Goal: Communication & Community: Answer question/provide support

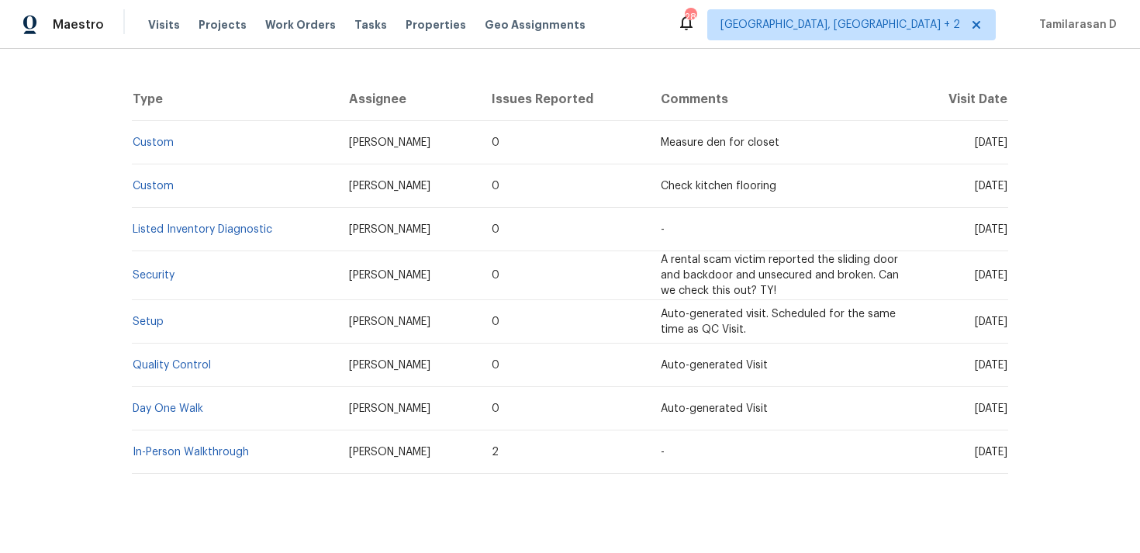
scroll to position [37, 0]
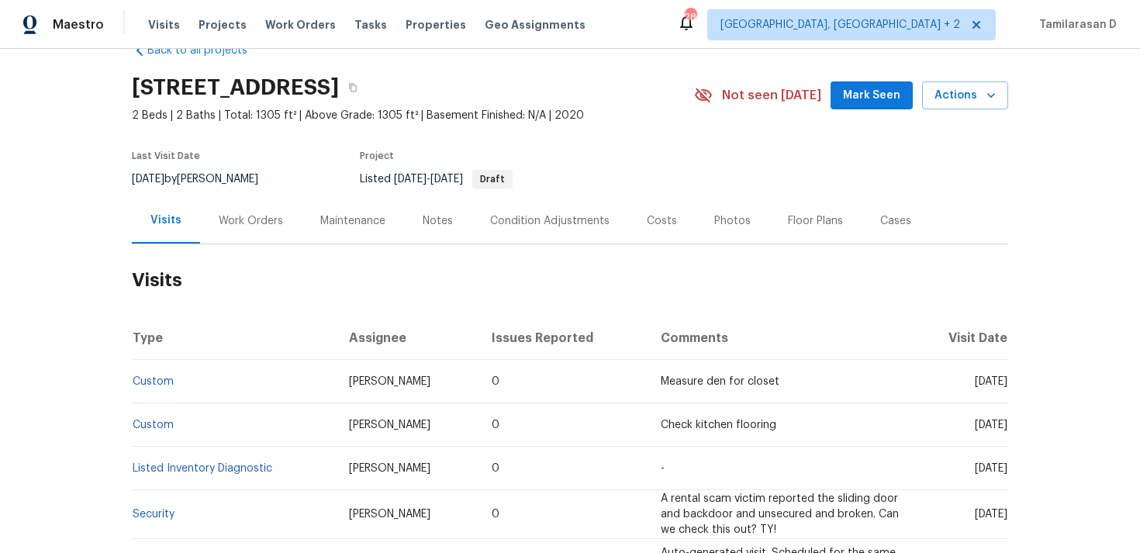
click at [240, 201] on div "Work Orders" at bounding box center [251, 221] width 102 height 46
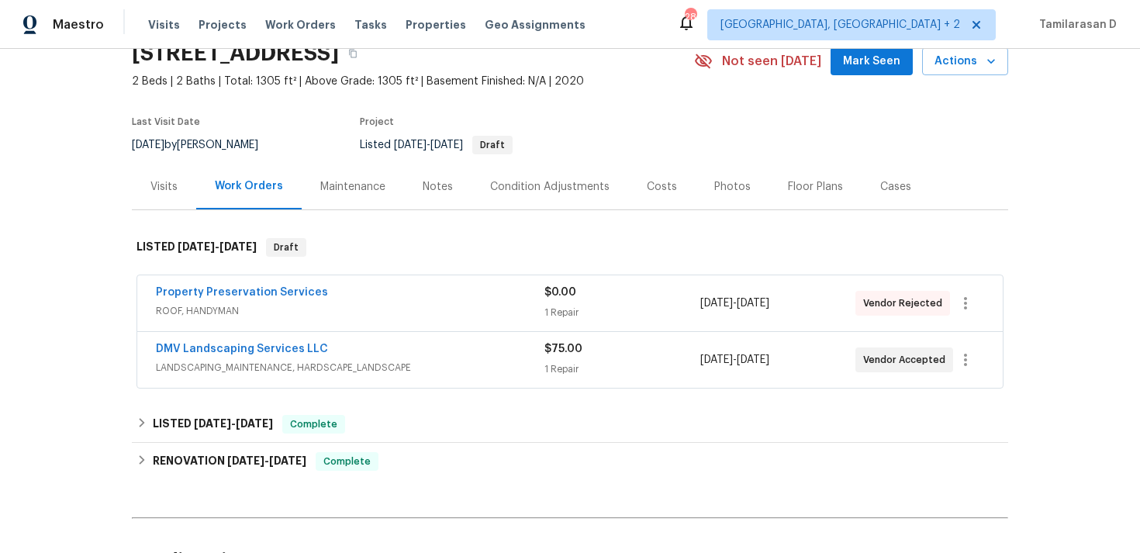
scroll to position [103, 0]
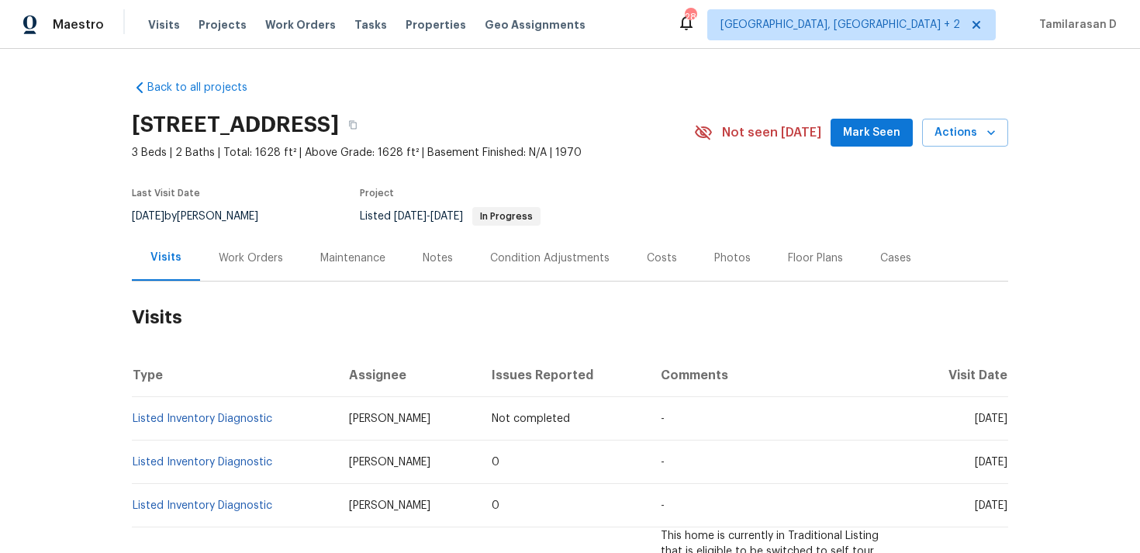
click at [244, 239] on div "Work Orders" at bounding box center [251, 258] width 102 height 46
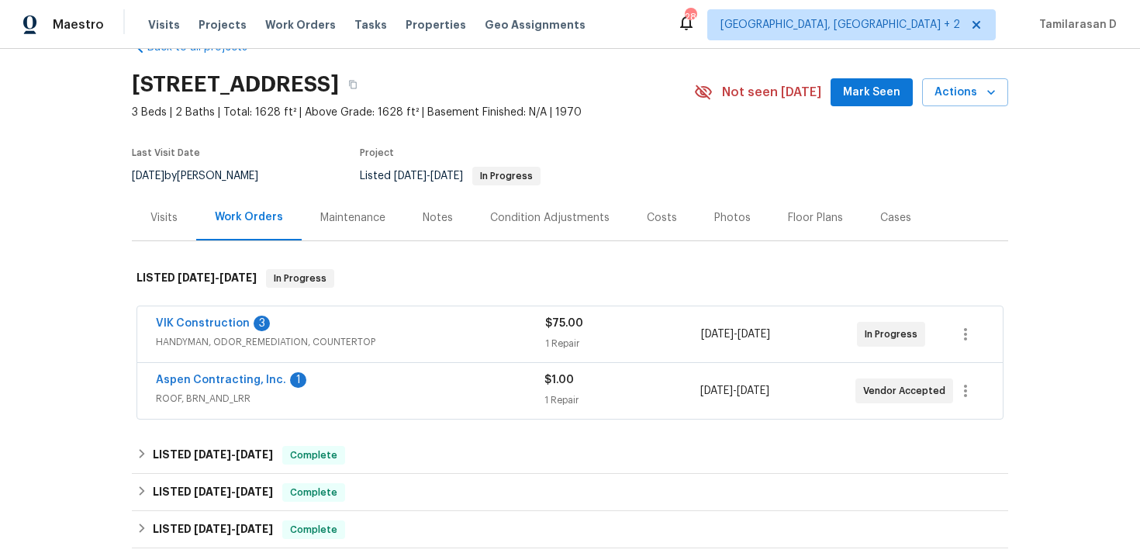
scroll to position [85, 0]
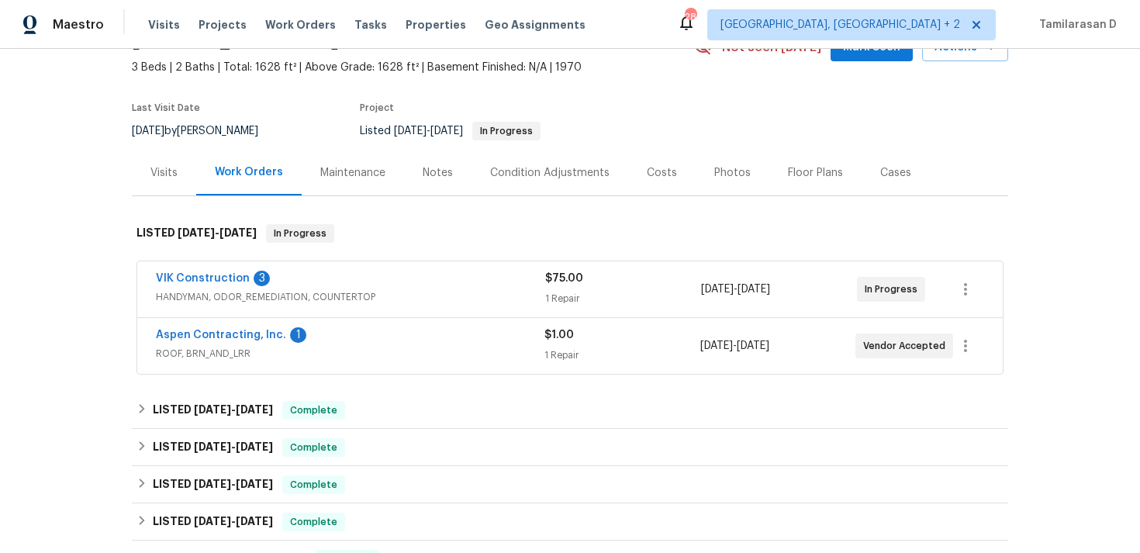
click at [345, 333] on div "Aspen Contracting, Inc. 1" at bounding box center [350, 336] width 388 height 19
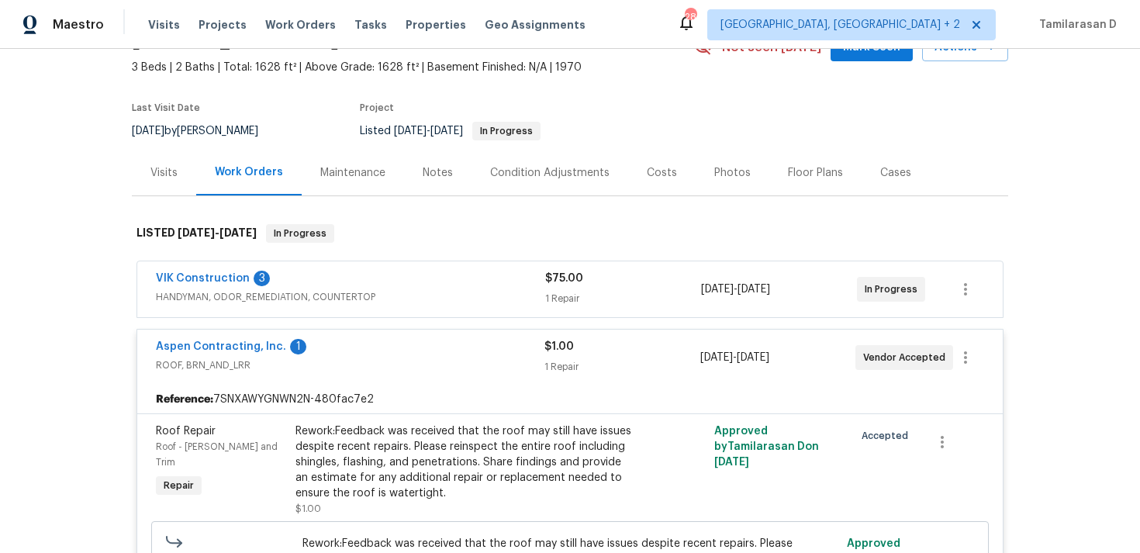
click at [211, 340] on span "Aspen Contracting, Inc." at bounding box center [221, 347] width 130 height 16
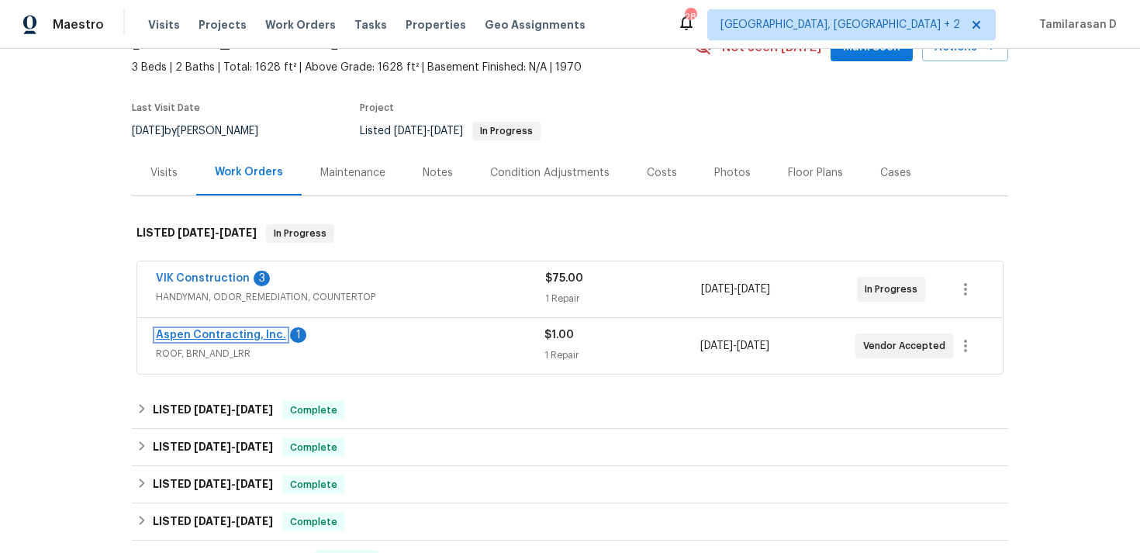
click at [213, 338] on link "Aspen Contracting, Inc." at bounding box center [221, 334] width 130 height 11
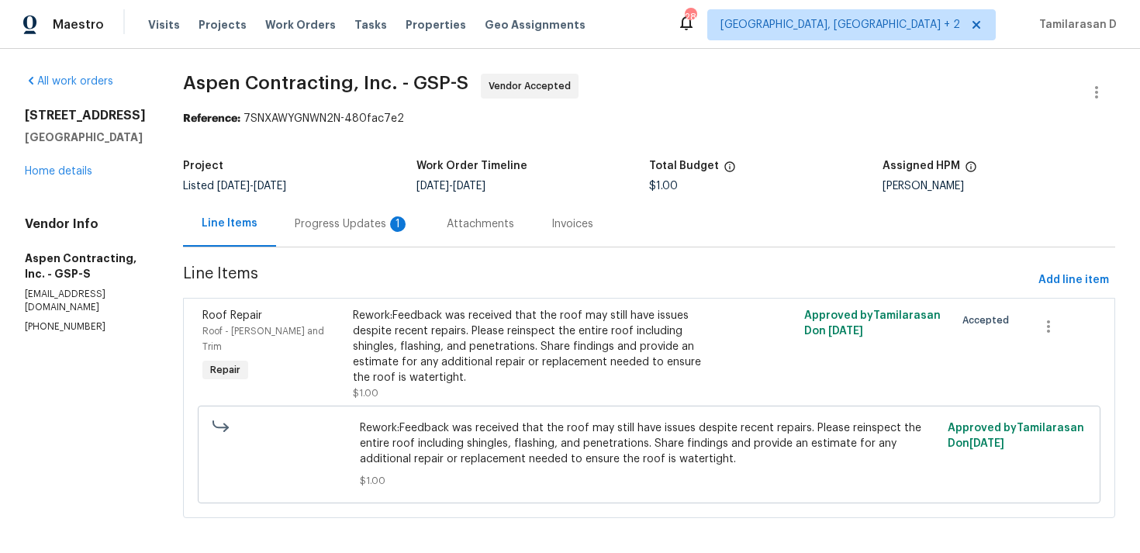
click at [368, 222] on div "Progress Updates 1" at bounding box center [352, 224] width 115 height 16
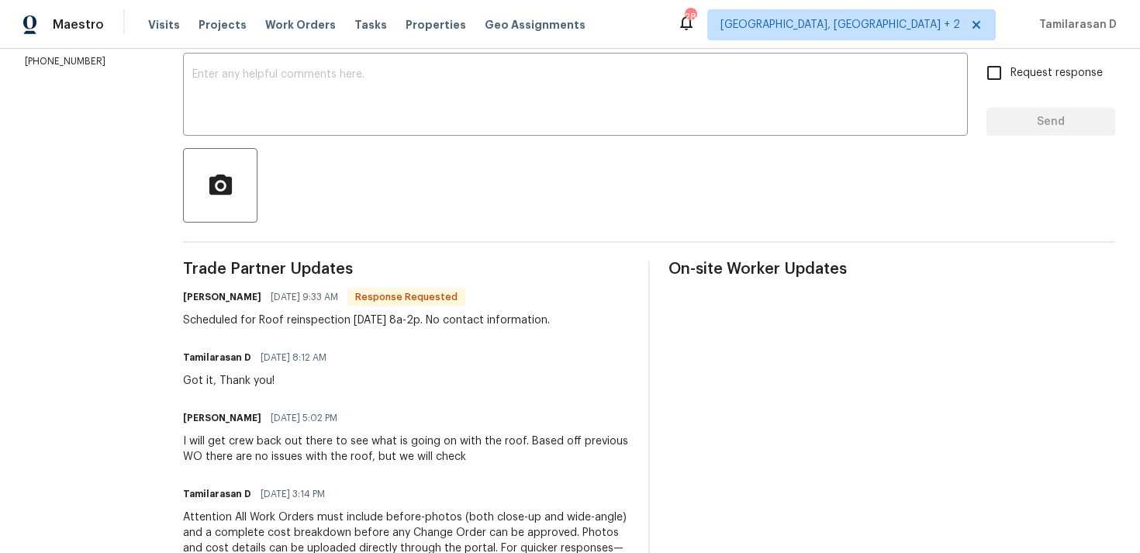
scroll to position [290, 0]
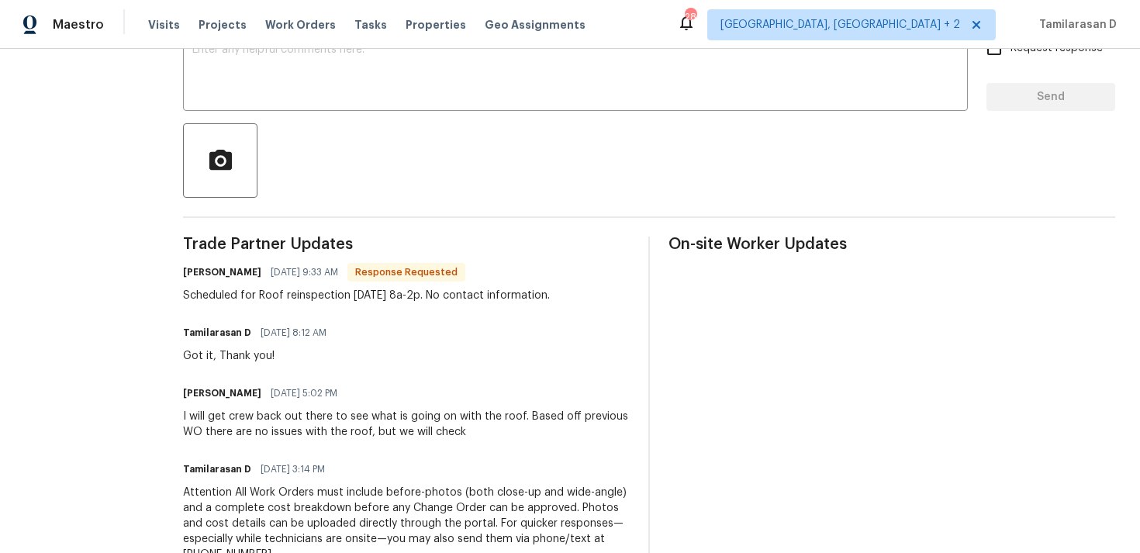
click at [291, 285] on div "[PERSON_NAME] [DATE] 9:33 AM Response Requested Scheduled for Roof reinspection…" at bounding box center [366, 282] width 367 height 42
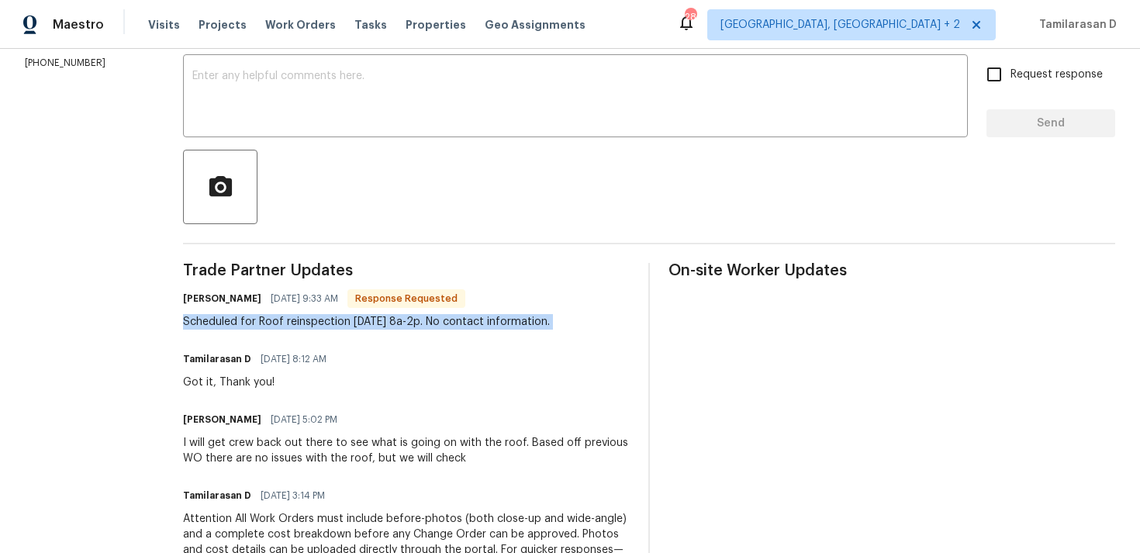
scroll to position [263, 0]
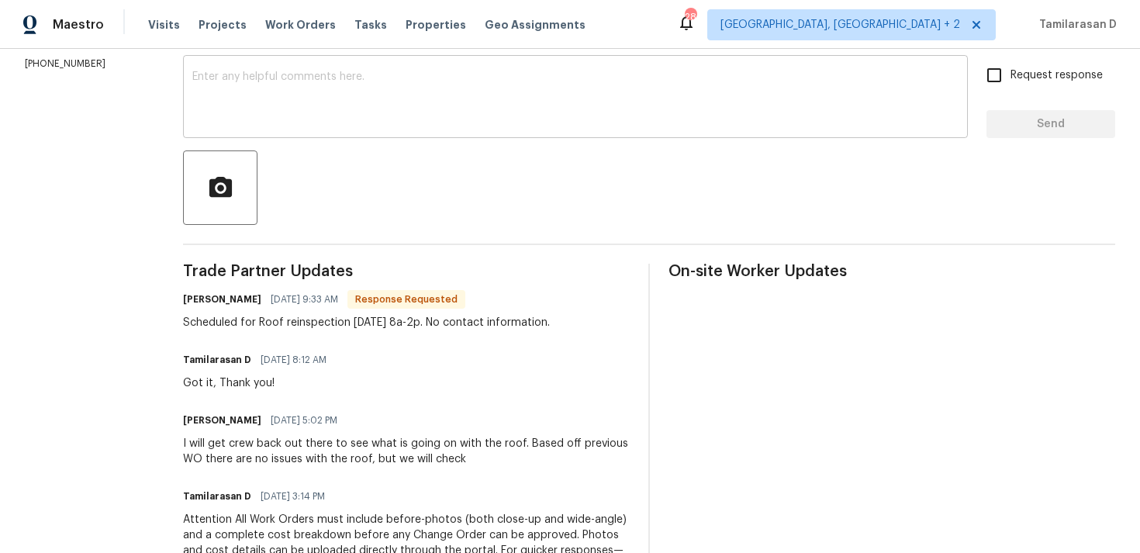
click at [278, 124] on textarea at bounding box center [575, 98] width 766 height 54
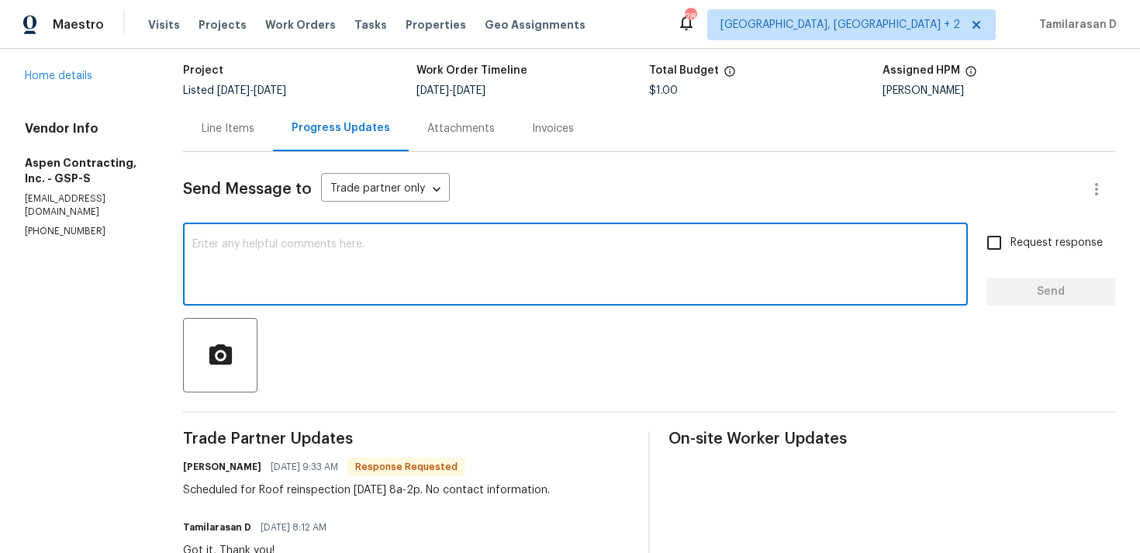
scroll to position [94, 0]
type textarea "T"
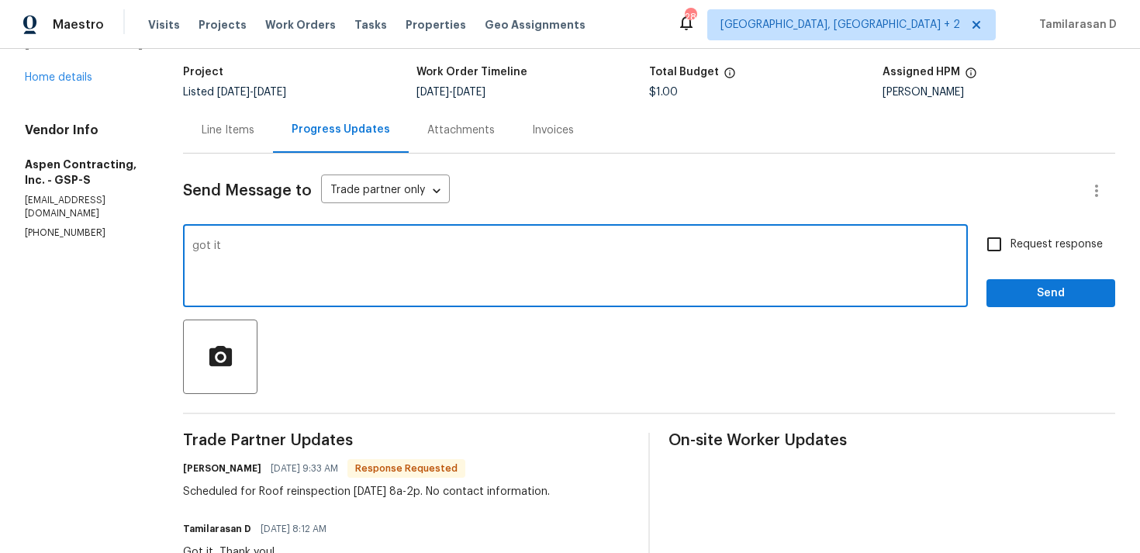
click at [210, 249] on textarea "got it" at bounding box center [575, 267] width 766 height 54
type textarea "Got it"
click at [1041, 286] on span "Send" at bounding box center [1050, 293] width 104 height 19
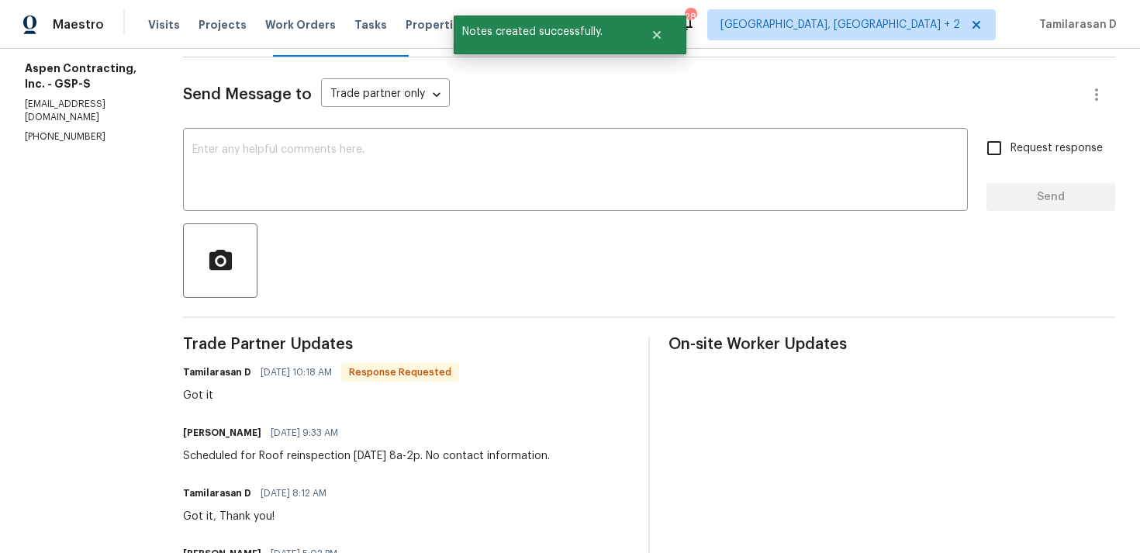
scroll to position [229, 0]
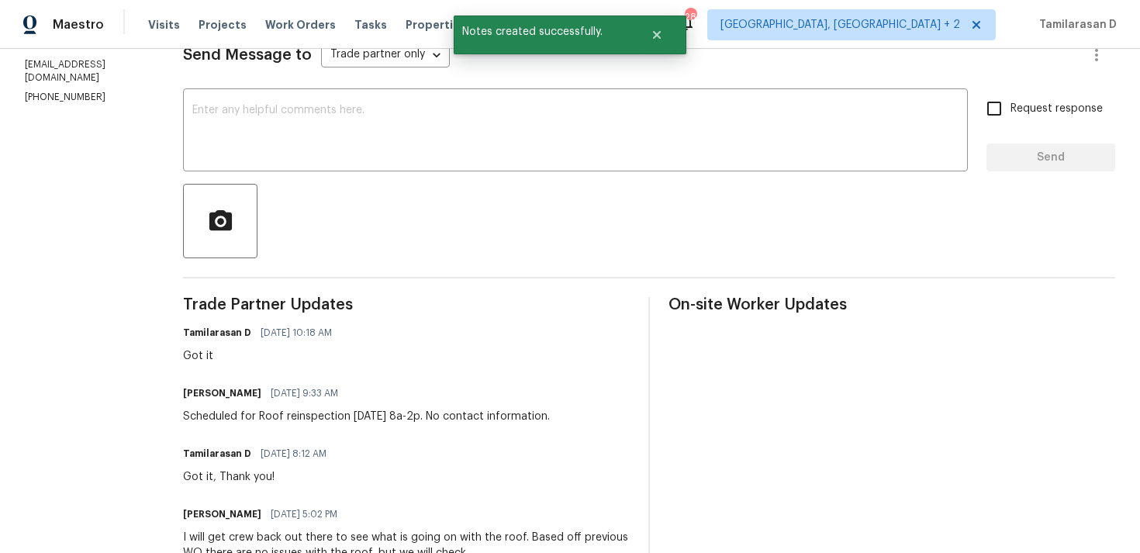
click at [305, 413] on div "Scheduled for Roof reinspection [DATE] 8a-2p. No contact information." at bounding box center [366, 417] width 367 height 16
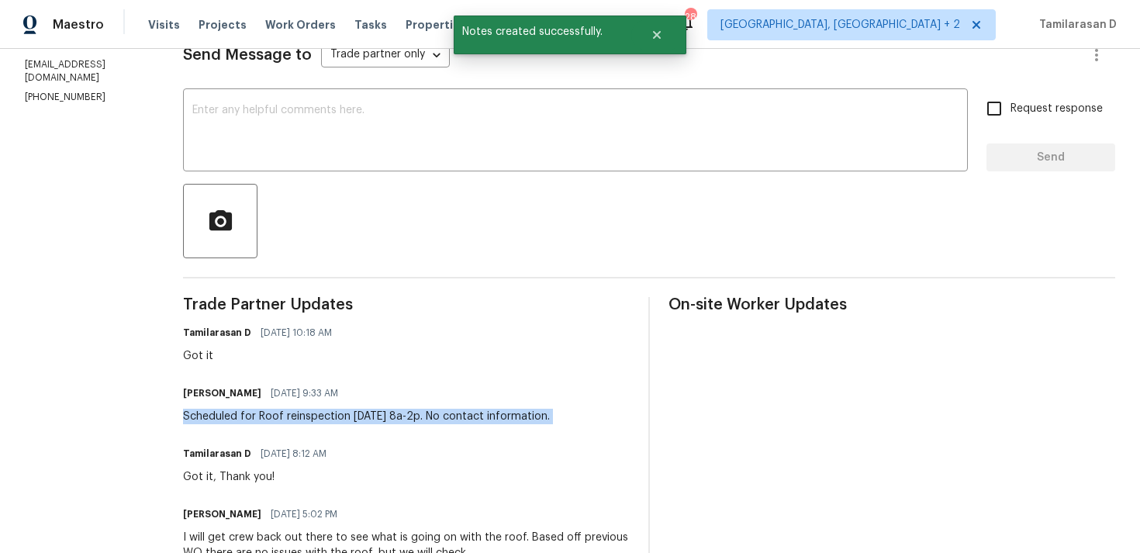
copy div "Scheduled for Roof reinspection [DATE] 8a-2p. No contact information."
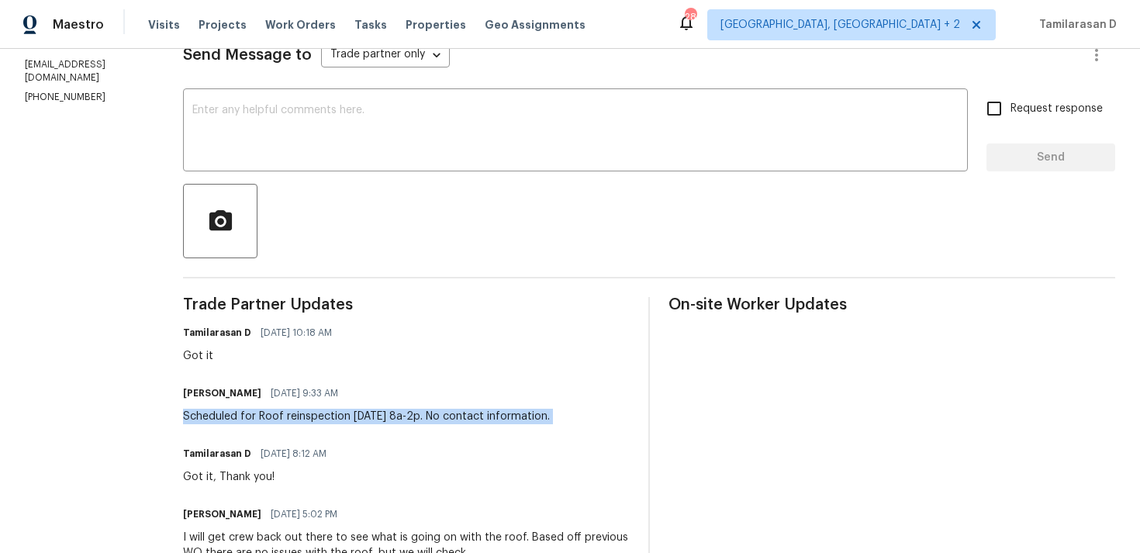
scroll to position [0, 0]
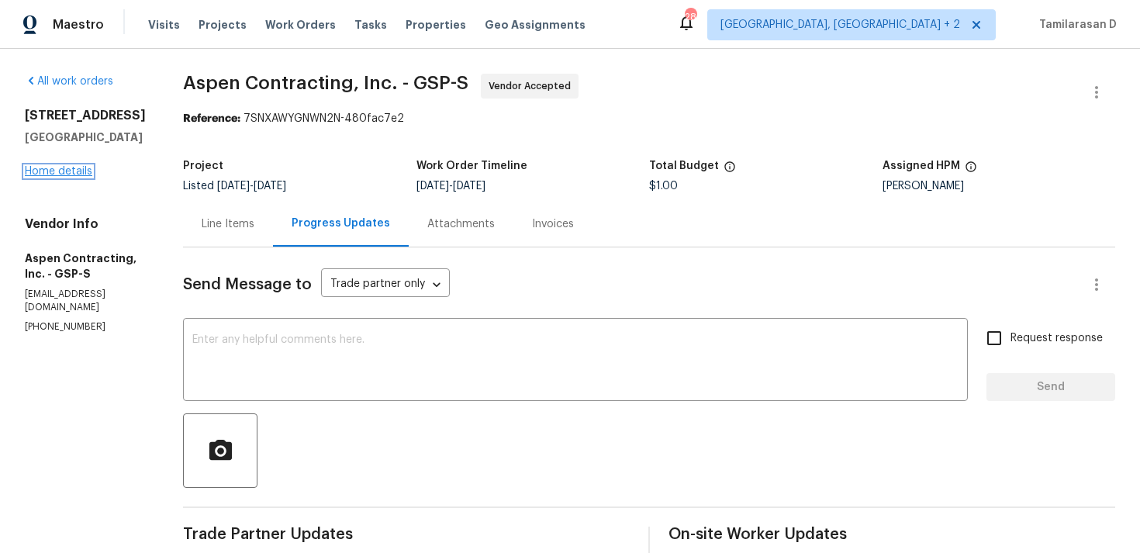
click at [68, 166] on link "Home details" at bounding box center [58, 171] width 67 height 11
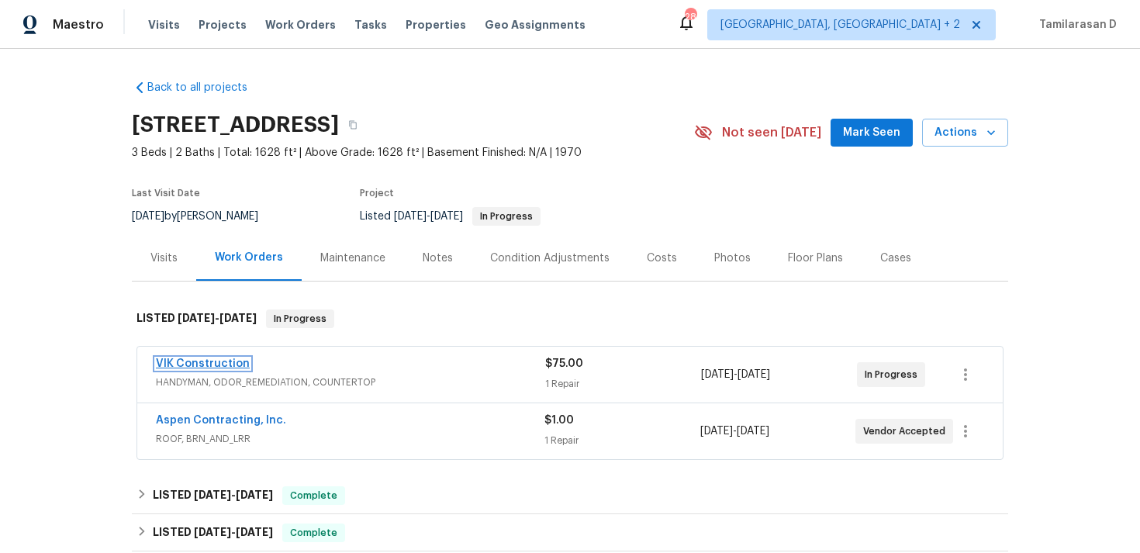
click at [205, 367] on link "VIK Construction" at bounding box center [203, 363] width 94 height 11
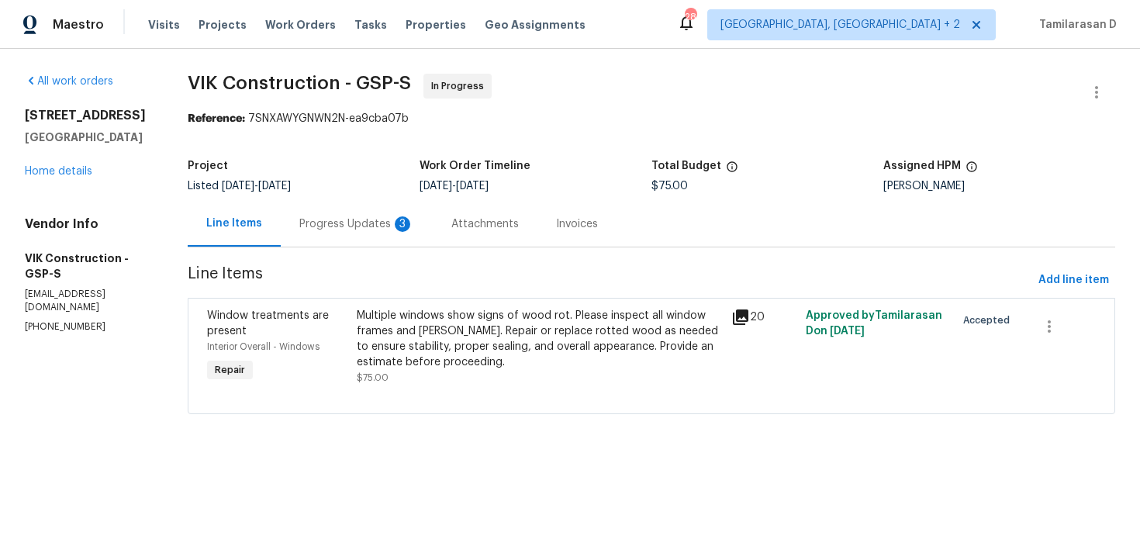
click at [409, 236] on div "Progress Updates 3" at bounding box center [357, 224] width 152 height 46
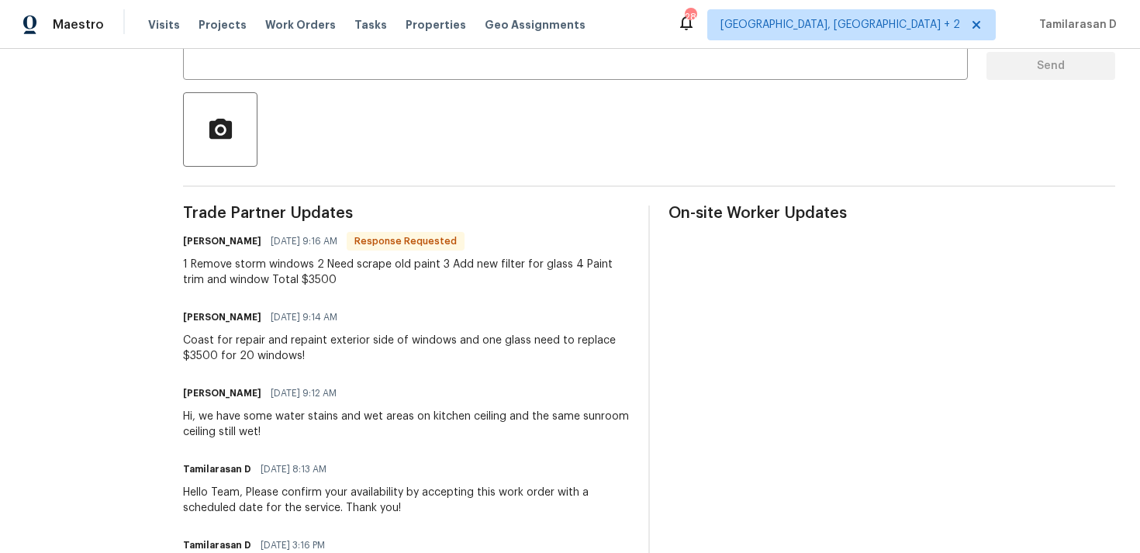
scroll to position [340, 0]
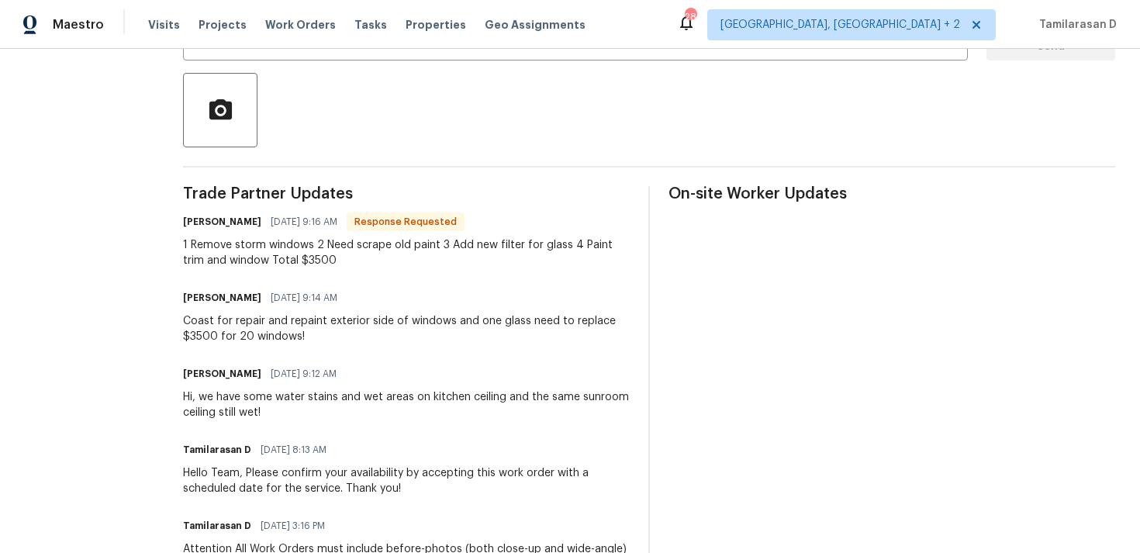
click at [291, 328] on div "Coast for repair and repaint exterior side of windows and one glass need to rep…" at bounding box center [406, 328] width 447 height 31
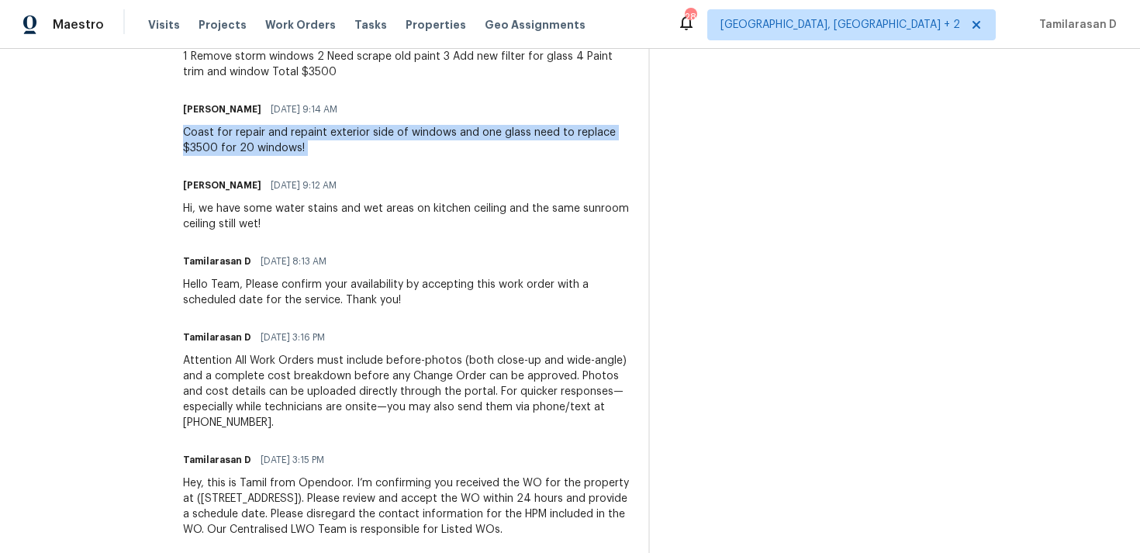
scroll to position [0, 0]
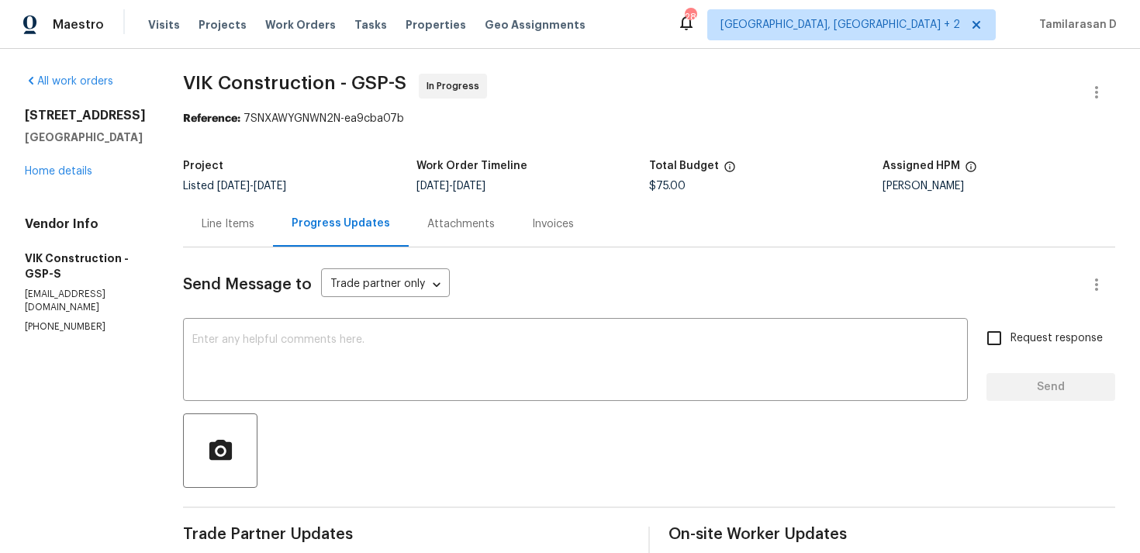
click at [252, 227] on div "Line Items" at bounding box center [228, 224] width 53 height 16
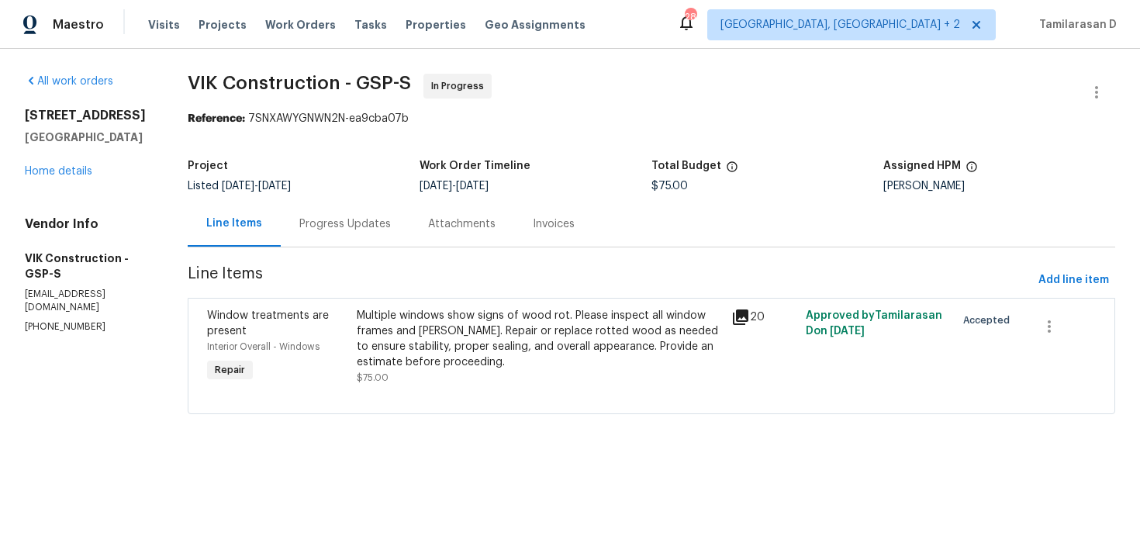
click at [547, 372] on div "Multiple windows show signs of wood rot. Please inspect all window frames and […" at bounding box center [539, 347] width 364 height 78
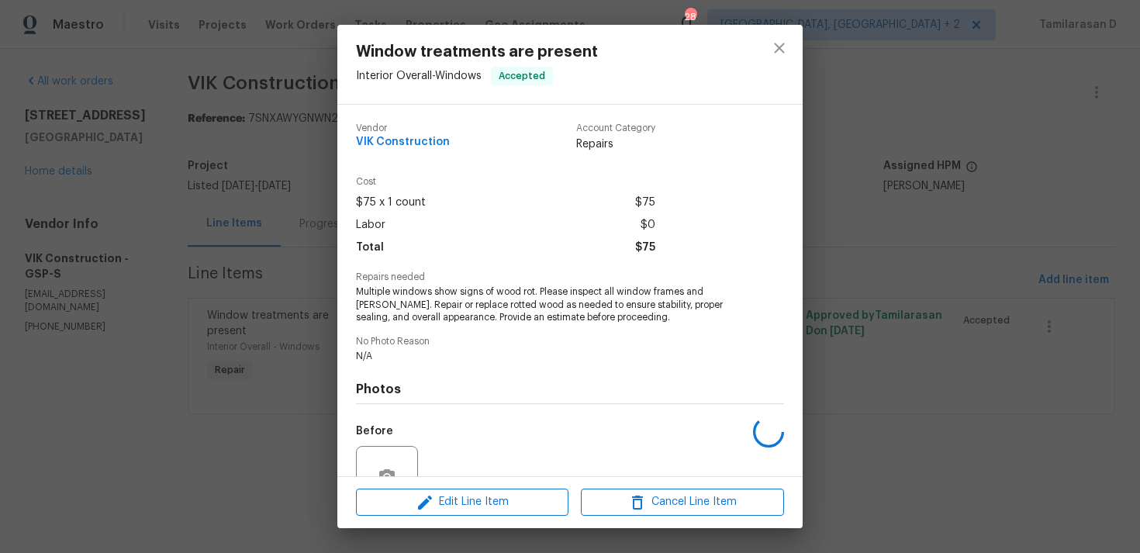
scroll to position [148, 0]
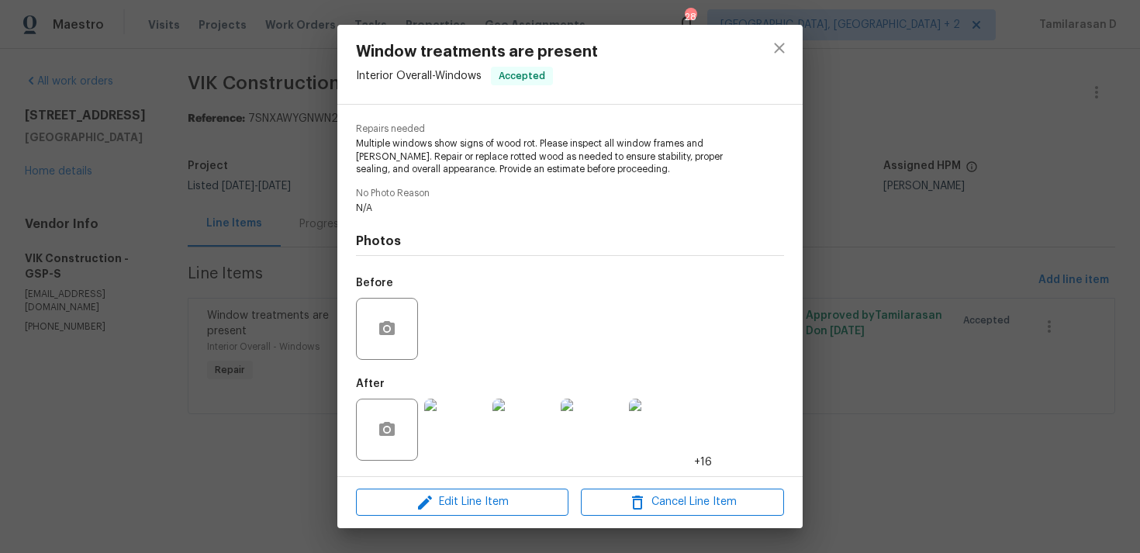
click at [269, 290] on div "Window treatments are present Interior Overall - Windows Accepted Vendor VIK Co…" at bounding box center [570, 276] width 1140 height 553
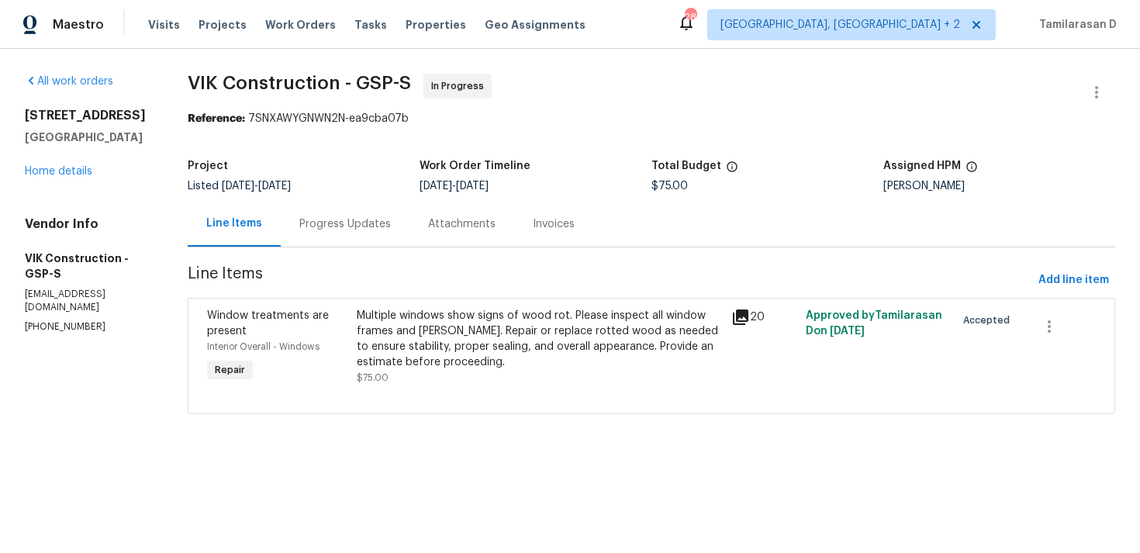
click at [410, 326] on div "Multiple windows show signs of wood rot. Please inspect all window frames and […" at bounding box center [539, 339] width 364 height 62
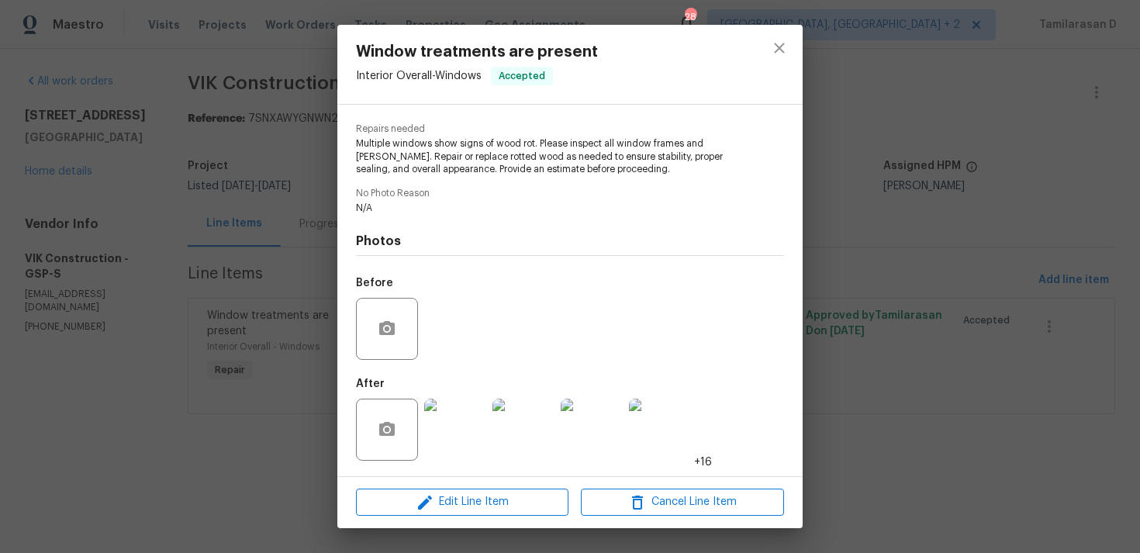
click at [439, 419] on img at bounding box center [455, 429] width 62 height 62
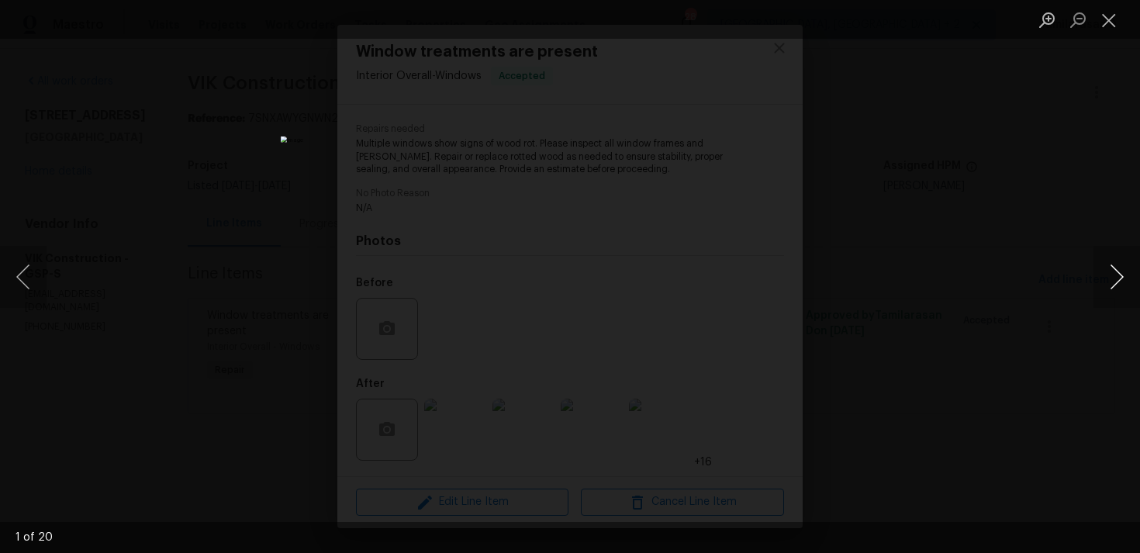
click at [1113, 269] on button "Next image" at bounding box center [1116, 277] width 47 height 62
click at [1111, 19] on button "Close lightbox" at bounding box center [1108, 19] width 31 height 27
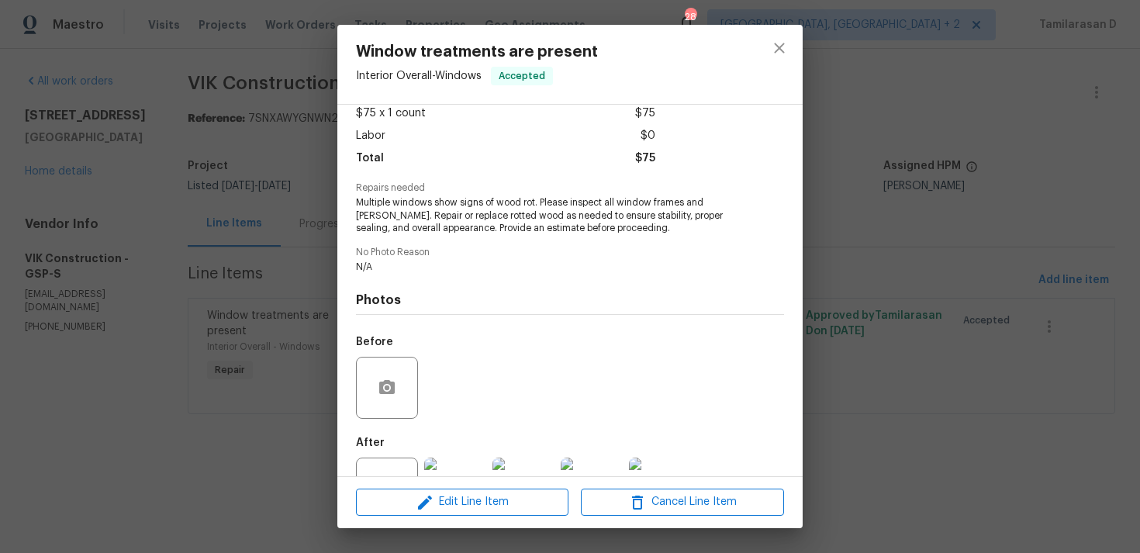
scroll to position [0, 0]
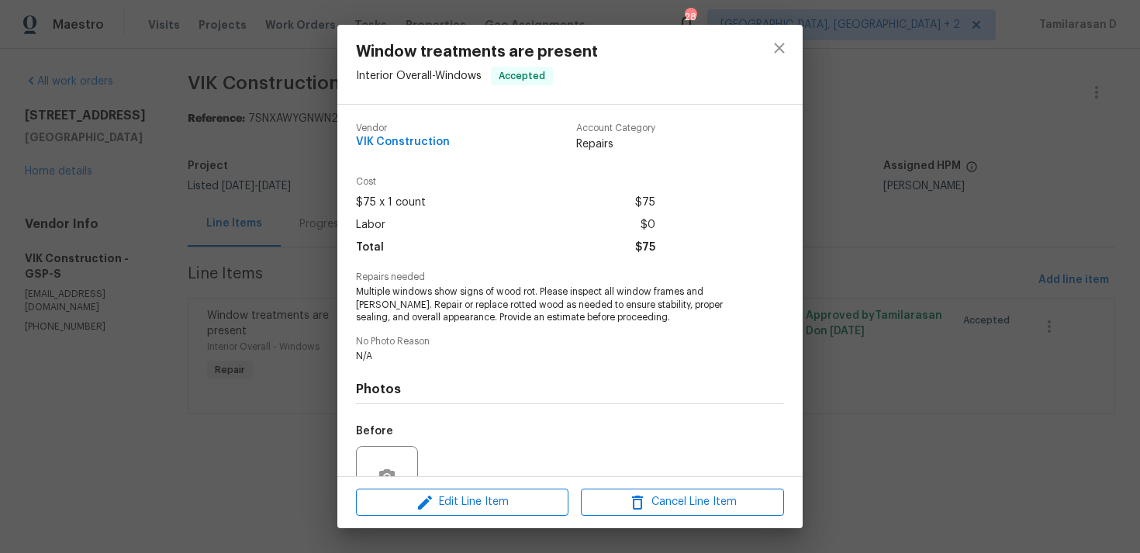
click at [298, 280] on div "Window treatments are present Interior Overall - Windows Accepted Vendor VIK Co…" at bounding box center [570, 276] width 1140 height 553
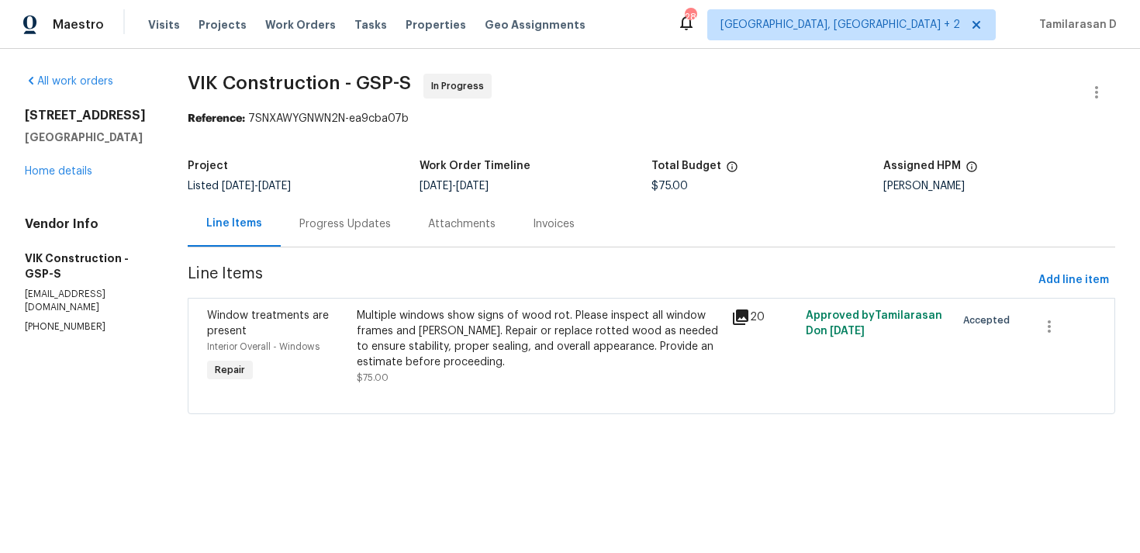
click at [341, 223] on div "Progress Updates" at bounding box center [344, 224] width 91 height 16
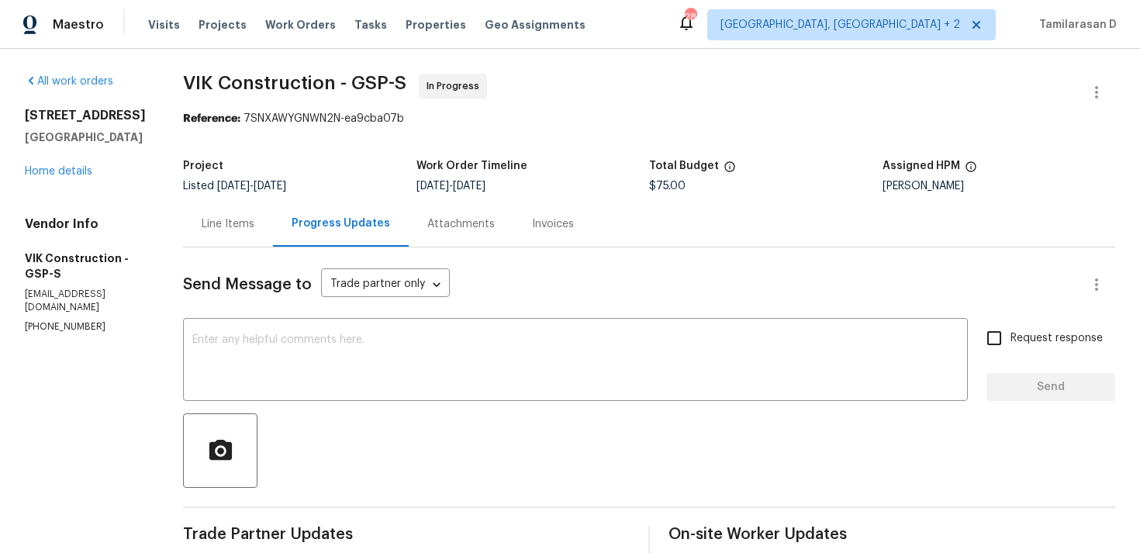
click at [254, 231] on div "Line Items" at bounding box center [228, 224] width 53 height 16
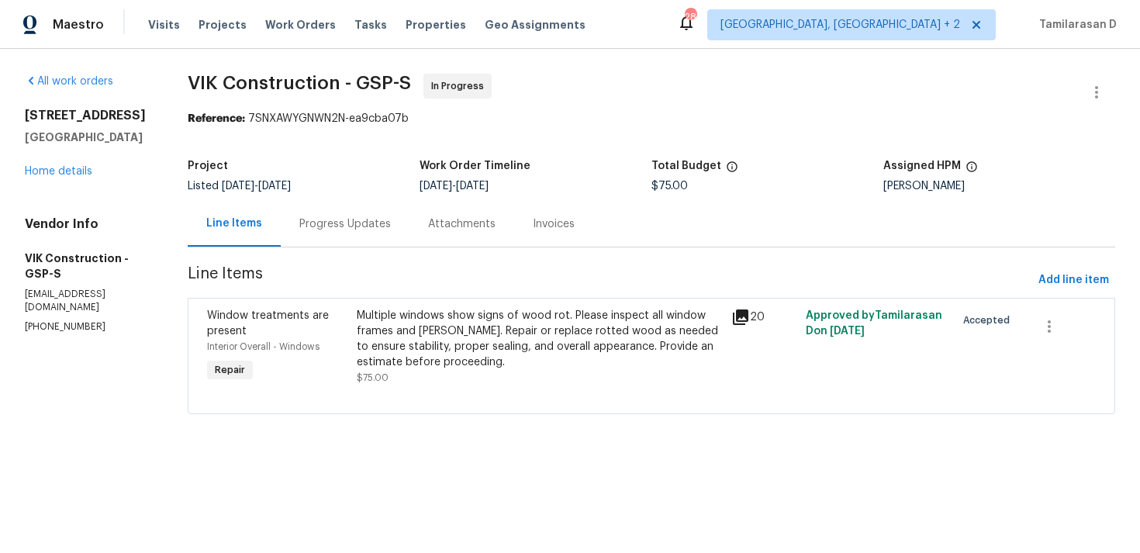
click at [379, 229] on div "Progress Updates" at bounding box center [344, 224] width 91 height 16
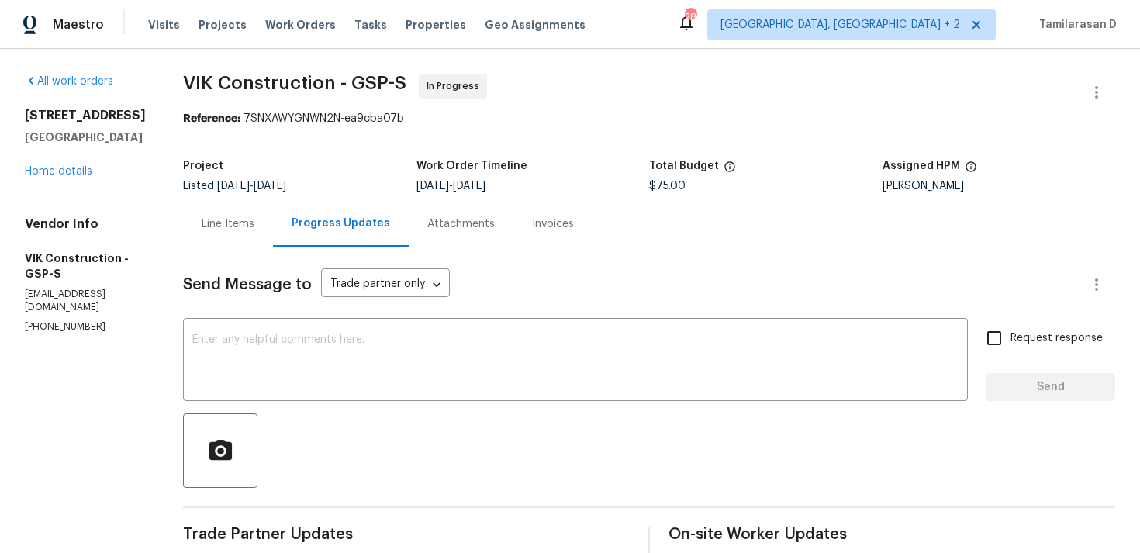
click at [269, 236] on div "Line Items" at bounding box center [228, 224] width 90 height 46
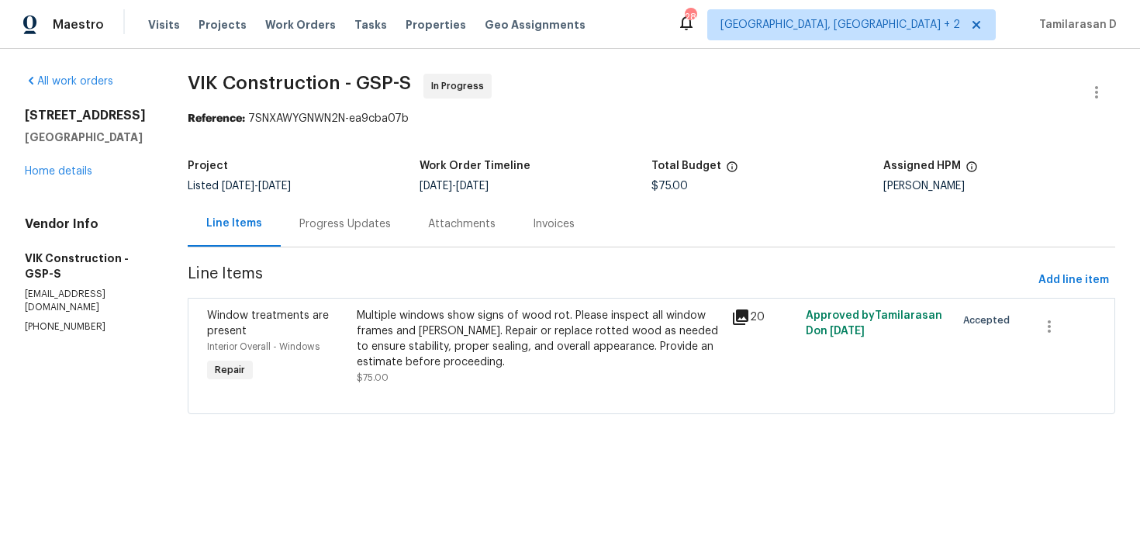
click at [369, 233] on div "Progress Updates" at bounding box center [345, 224] width 129 height 46
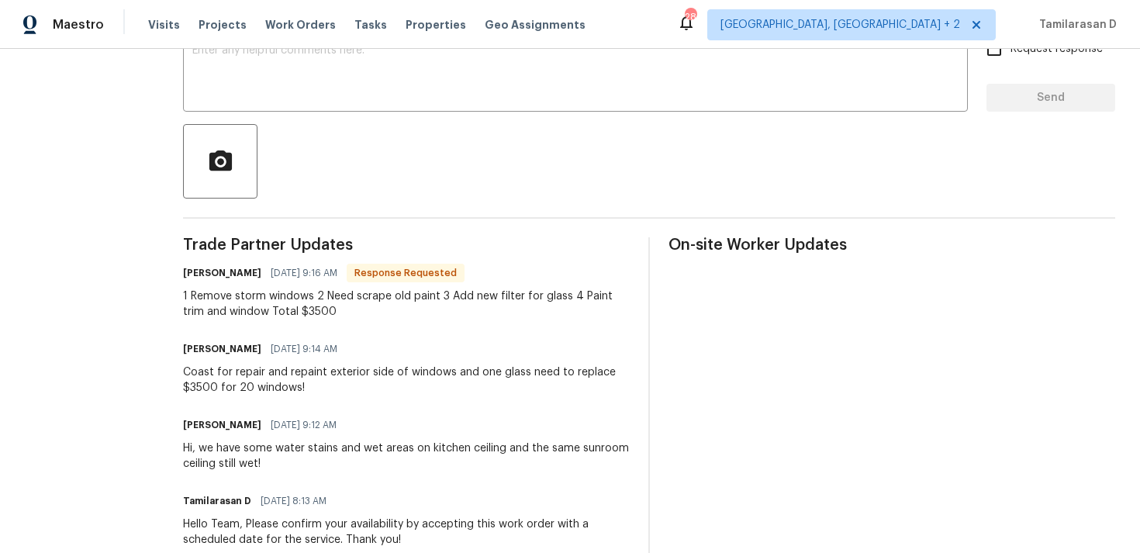
scroll to position [302, 0]
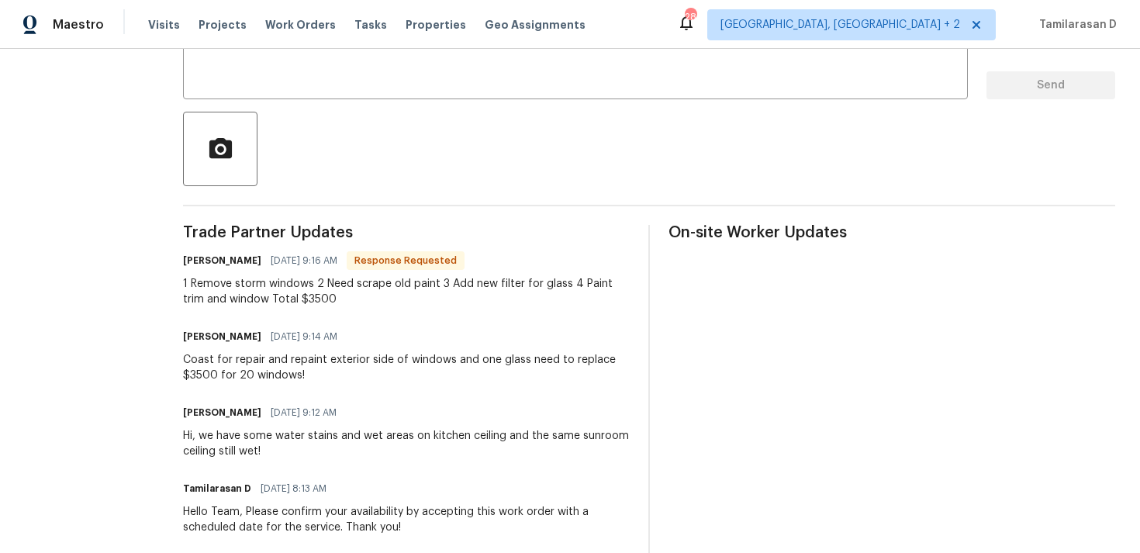
click at [312, 128] on div at bounding box center [649, 149] width 932 height 74
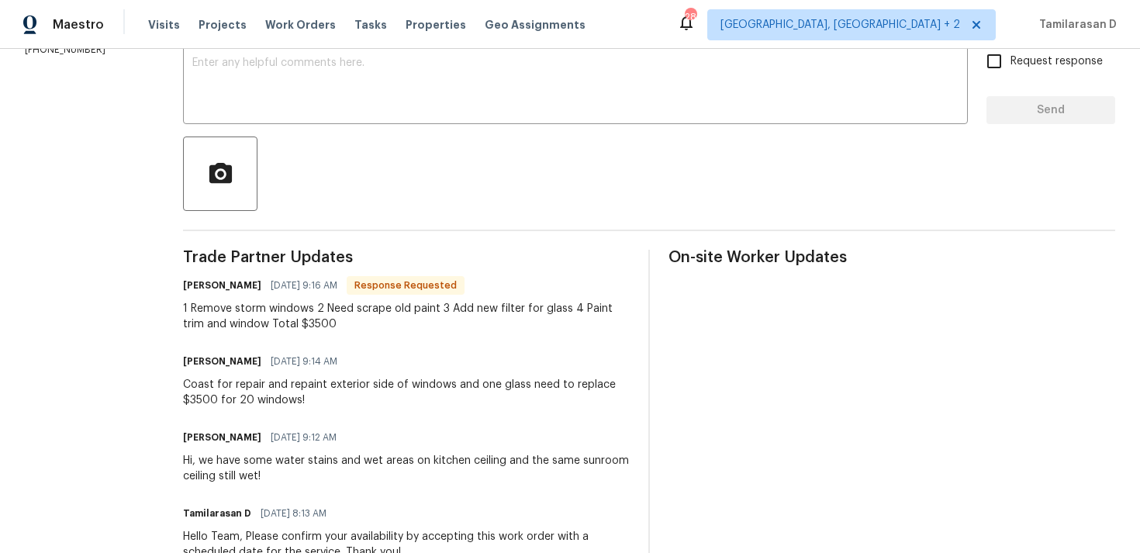
scroll to position [245, 0]
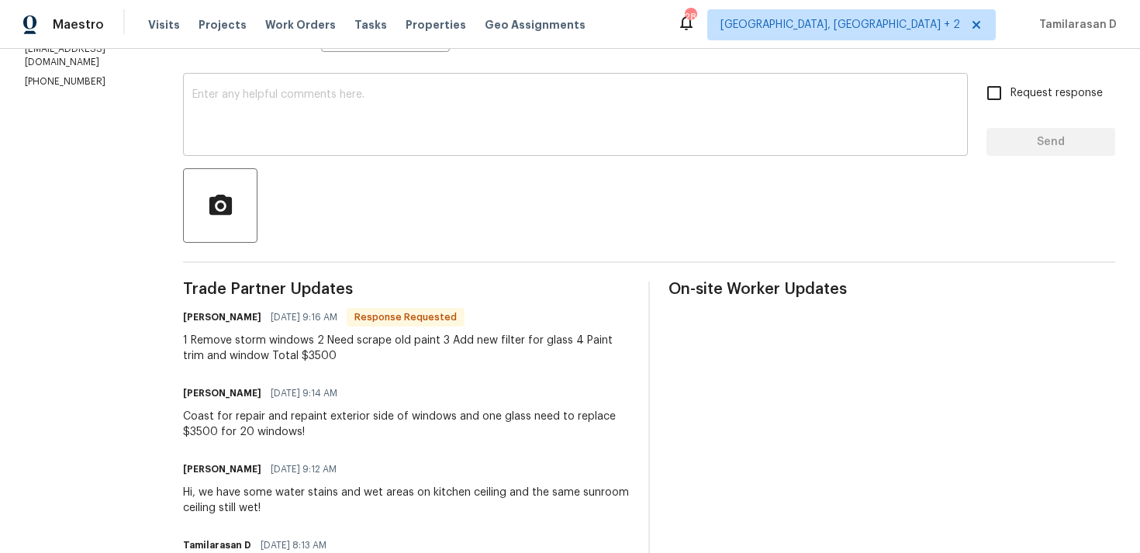
click at [270, 123] on textarea at bounding box center [575, 116] width 766 height 54
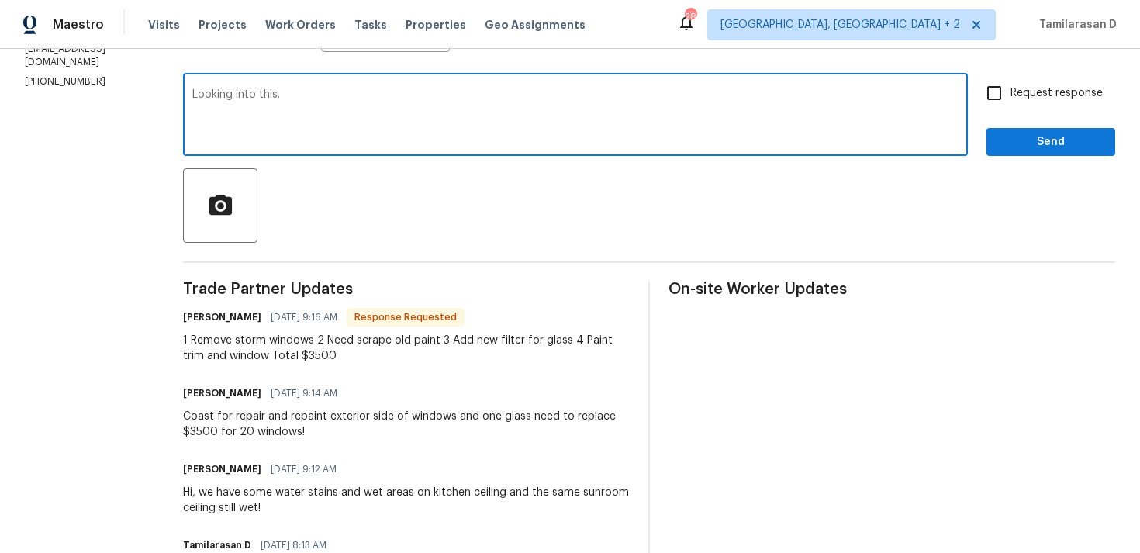
type textarea "Looking into this."
click at [1044, 147] on span "Send" at bounding box center [1050, 142] width 104 height 19
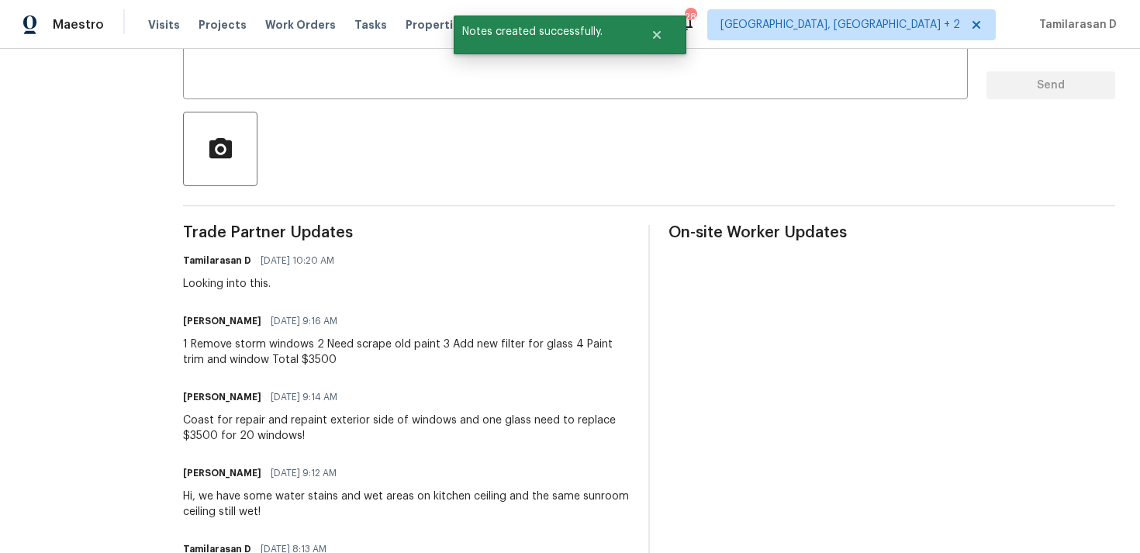
scroll to position [330, 0]
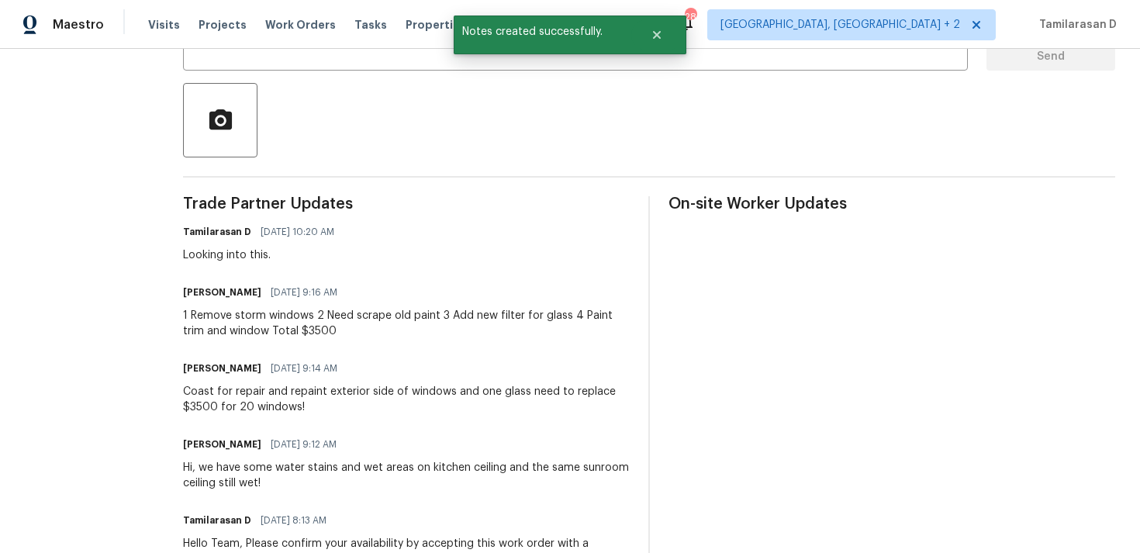
click at [306, 332] on div "1 Remove storm windows 2 Need scrape old paint 3 Add new filter for glass 4 Pai…" at bounding box center [406, 323] width 447 height 31
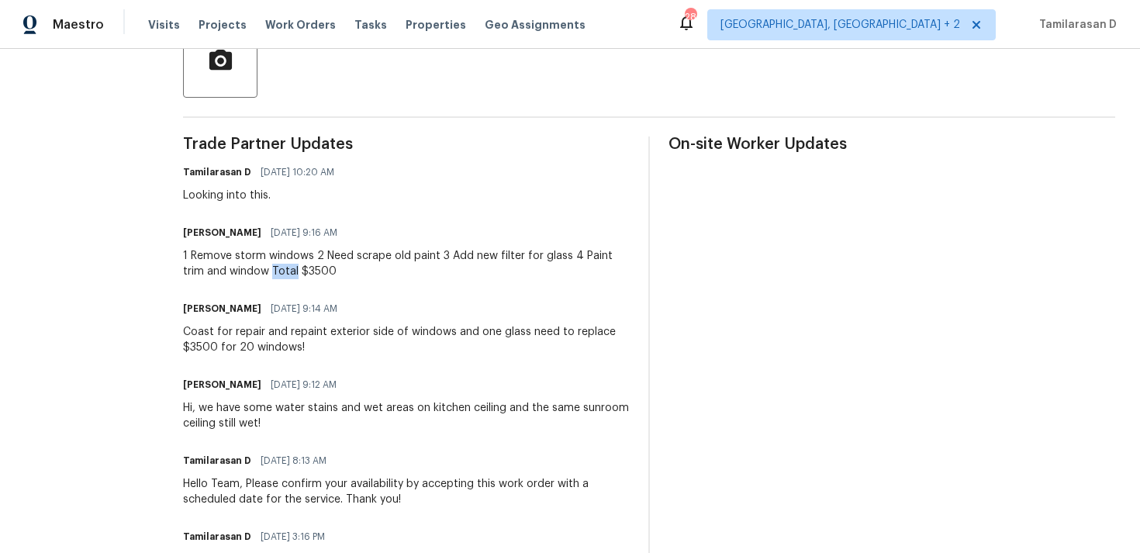
scroll to position [385, 0]
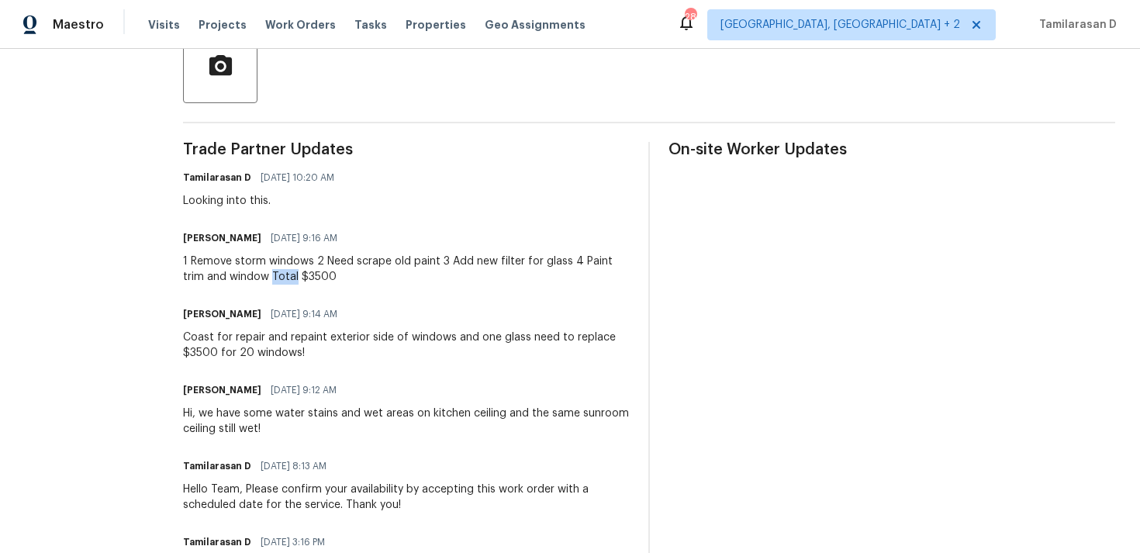
click at [381, 227] on div "[PERSON_NAME] [DATE] 9:16 AM" at bounding box center [406, 238] width 447 height 22
click at [257, 267] on div "1 Remove storm windows 2 Need scrape old paint 3 Add new filter for glass 4 Pai…" at bounding box center [406, 268] width 447 height 31
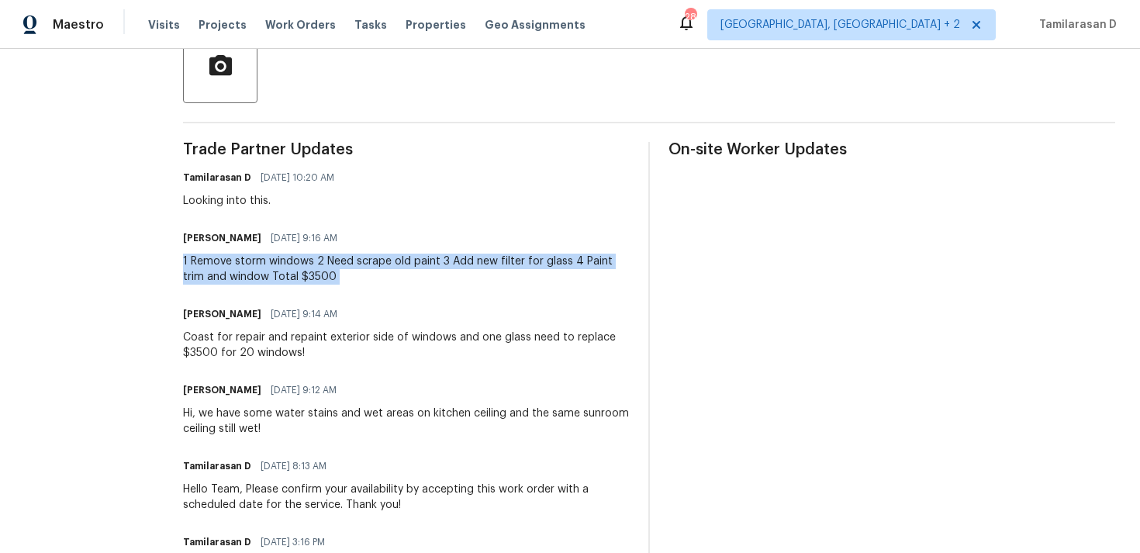
click at [281, 262] on div "1 Remove storm windows 2 Need scrape old paint 3 Add new filter for glass 4 Pai…" at bounding box center [406, 268] width 447 height 31
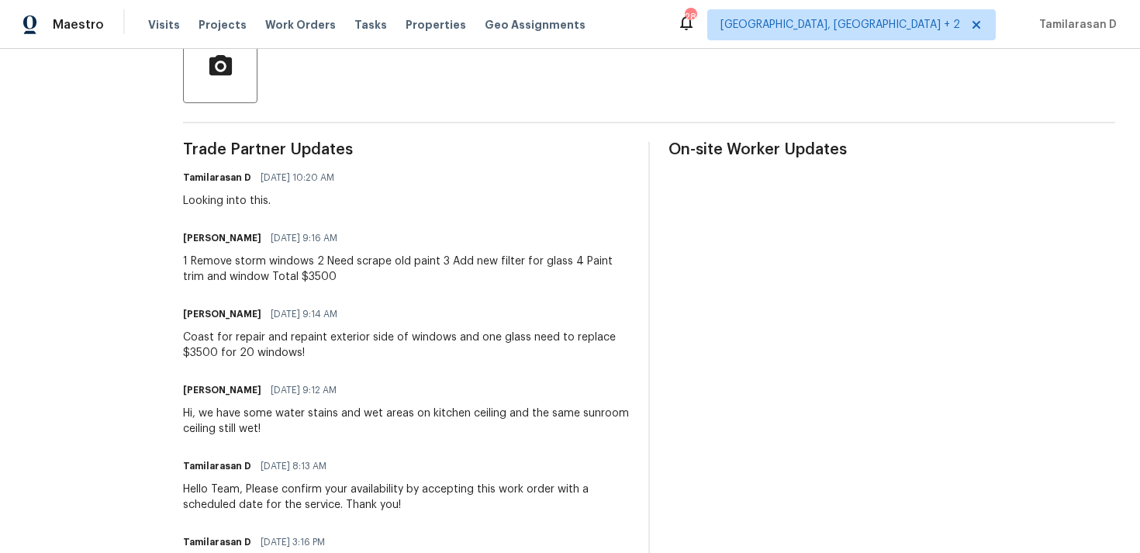
click at [281, 262] on div "1 Remove storm windows 2 Need scrape old paint 3 Add new filter for glass 4 Pai…" at bounding box center [406, 268] width 447 height 31
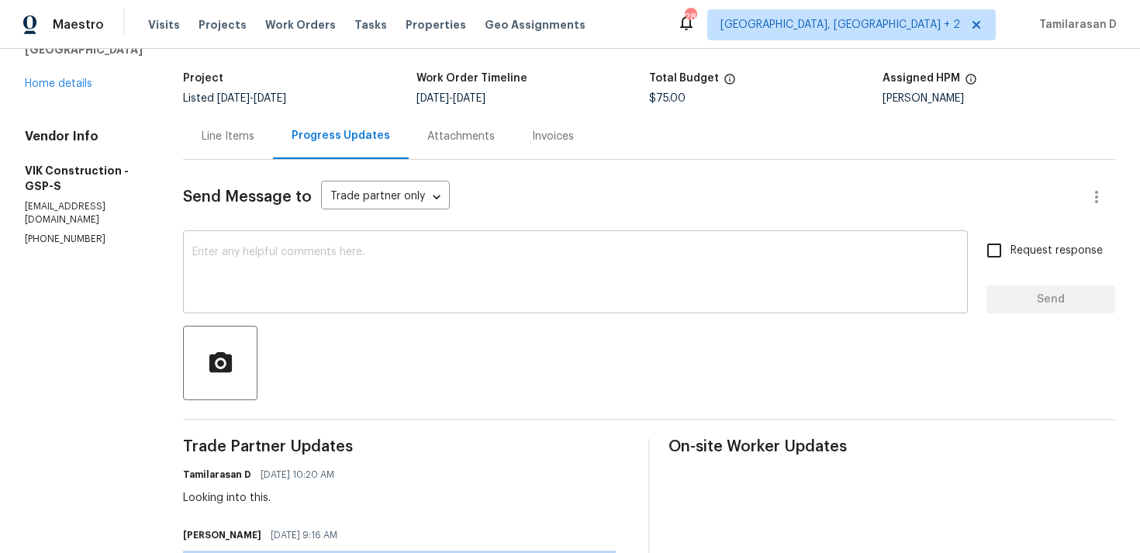
scroll to position [0, 0]
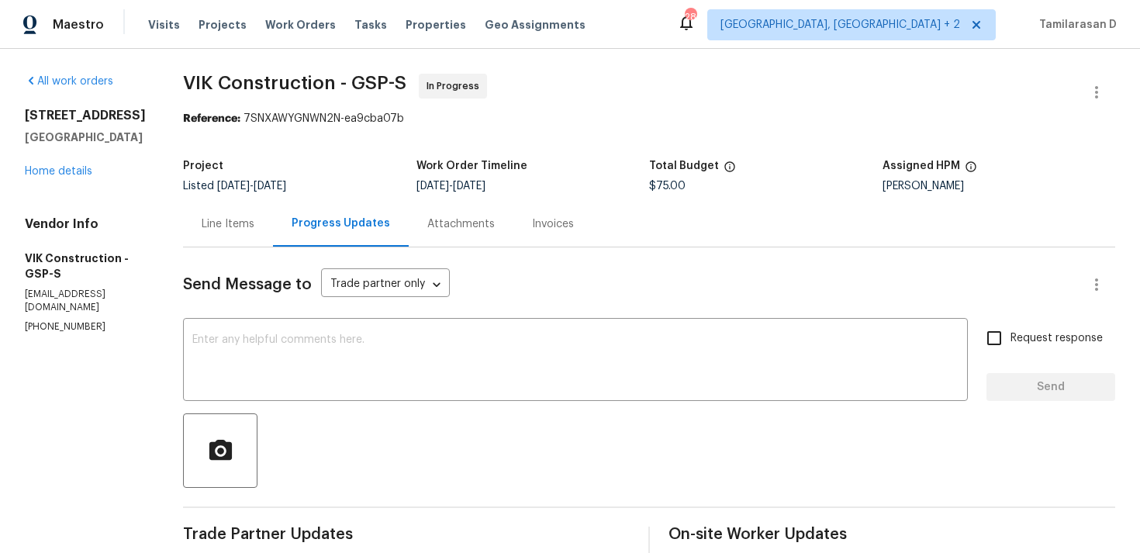
click at [254, 231] on div "Line Items" at bounding box center [228, 224] width 53 height 16
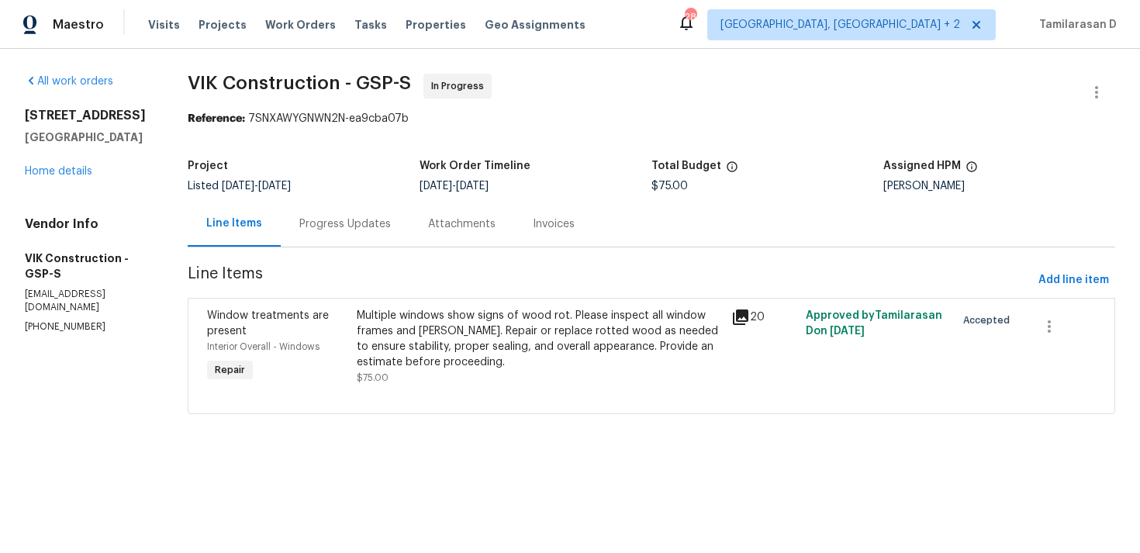
click at [358, 245] on div "Progress Updates" at bounding box center [345, 224] width 129 height 46
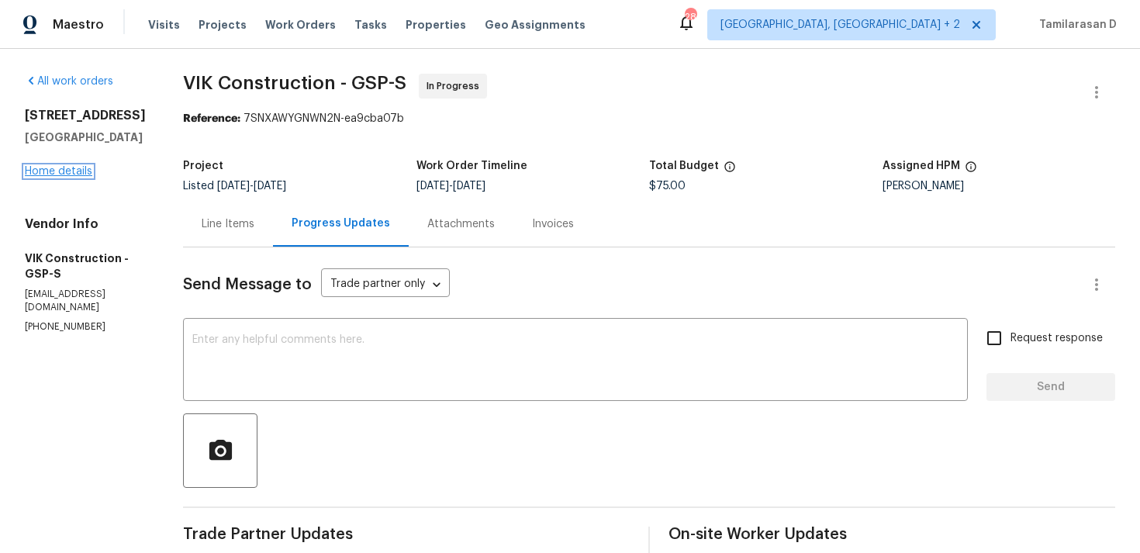
click at [71, 166] on link "Home details" at bounding box center [58, 171] width 67 height 11
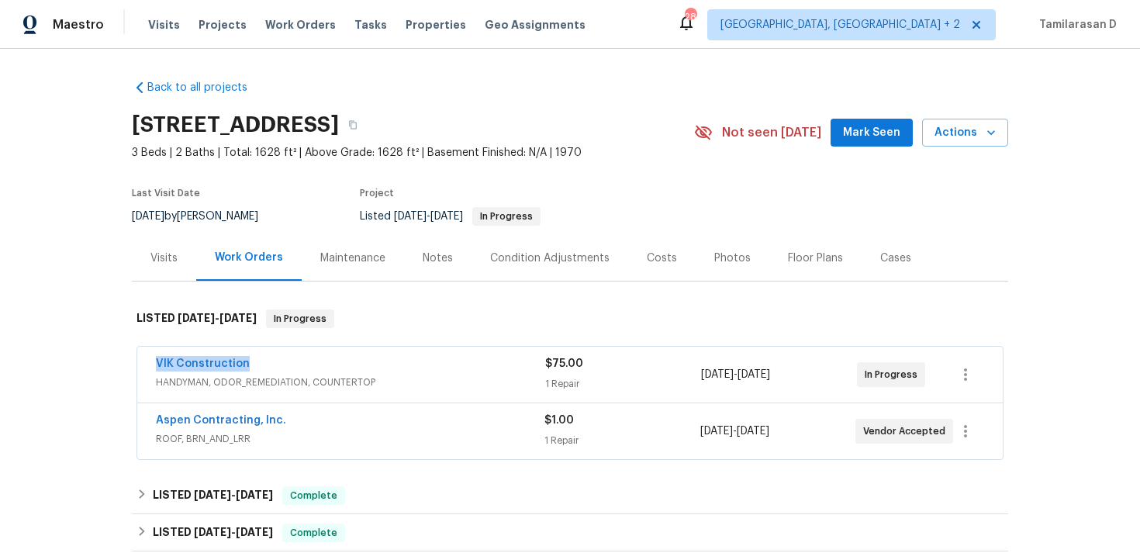
drag, startPoint x: 254, startPoint y: 360, endPoint x: 152, endPoint y: 361, distance: 102.3
click at [152, 361] on div "VIK Construction HANDYMAN, ODOR_REMEDIATION, COUNTERTOP $75.00 1 Repair [DATE] …" at bounding box center [569, 375] width 865 height 56
copy link "VIK Construction"
click at [213, 362] on link "VIK Construction" at bounding box center [203, 363] width 94 height 11
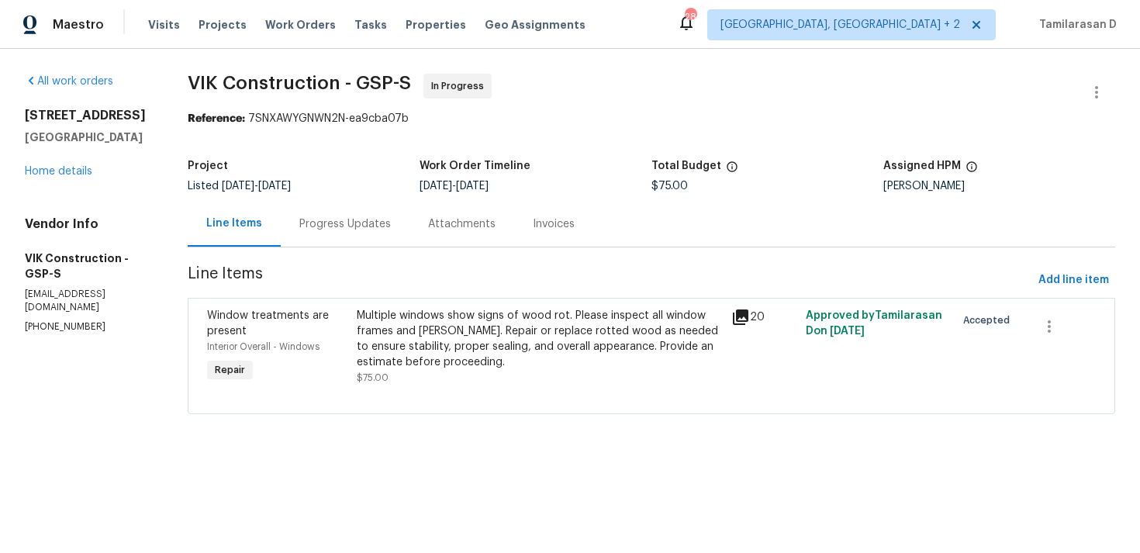
click at [313, 212] on div "Progress Updates" at bounding box center [345, 224] width 129 height 46
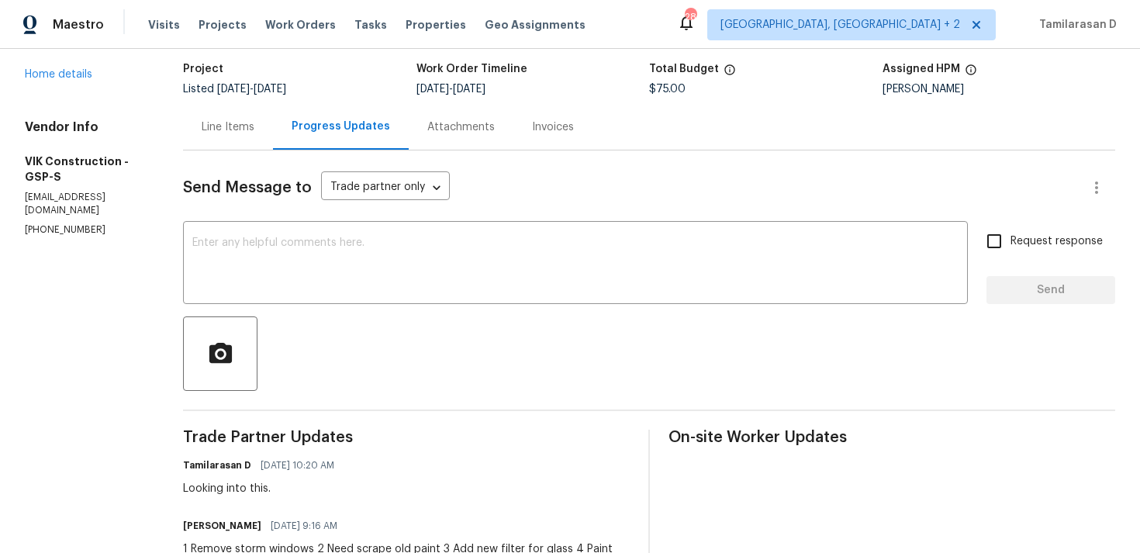
scroll to position [181, 0]
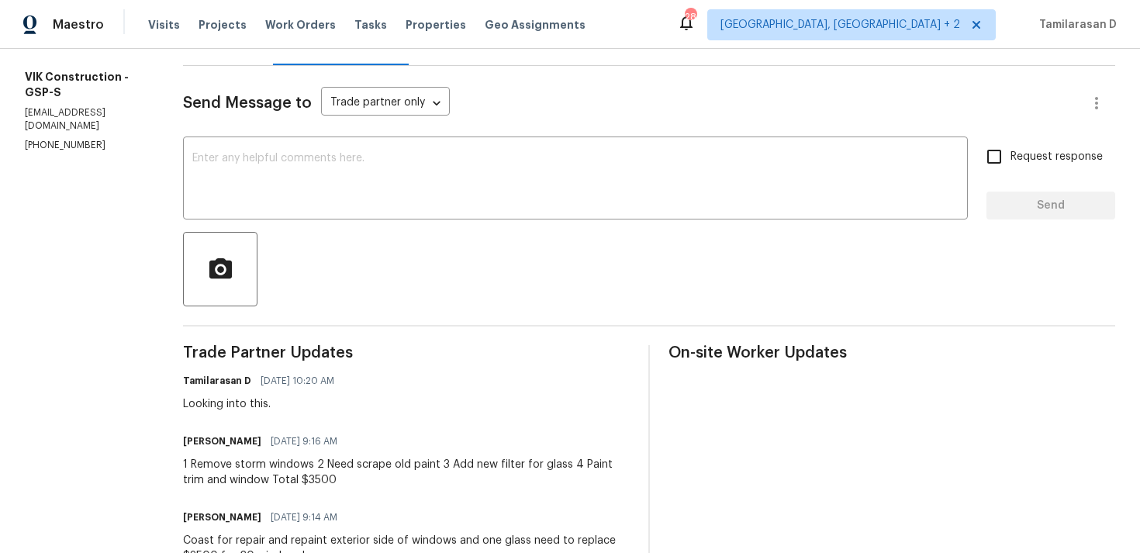
click at [233, 479] on div "1 Remove storm windows 2 Need scrape old paint 3 Add new filter for glass 4 Pai…" at bounding box center [406, 472] width 447 height 31
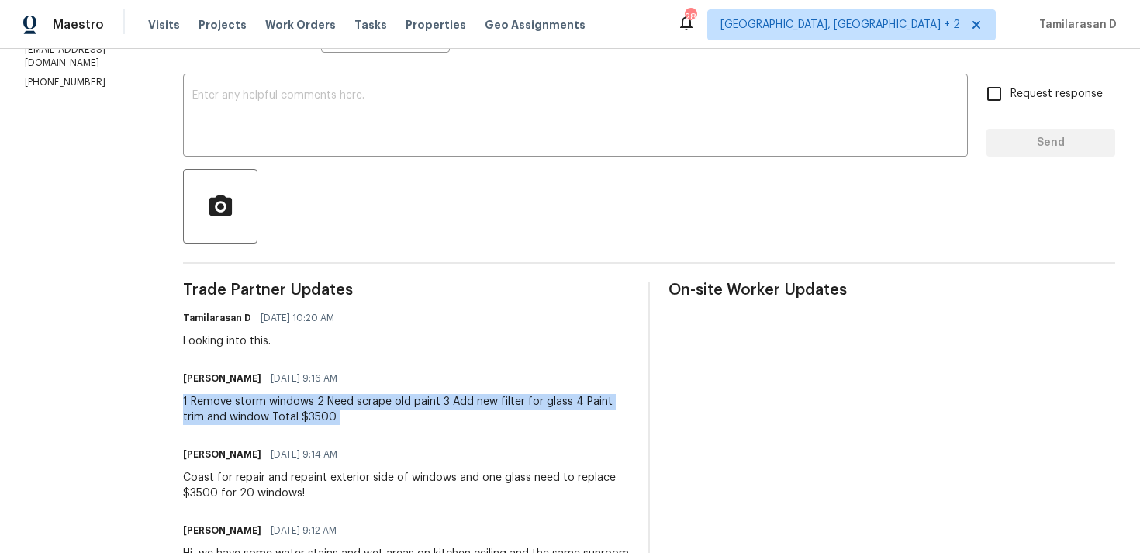
scroll to position [29, 0]
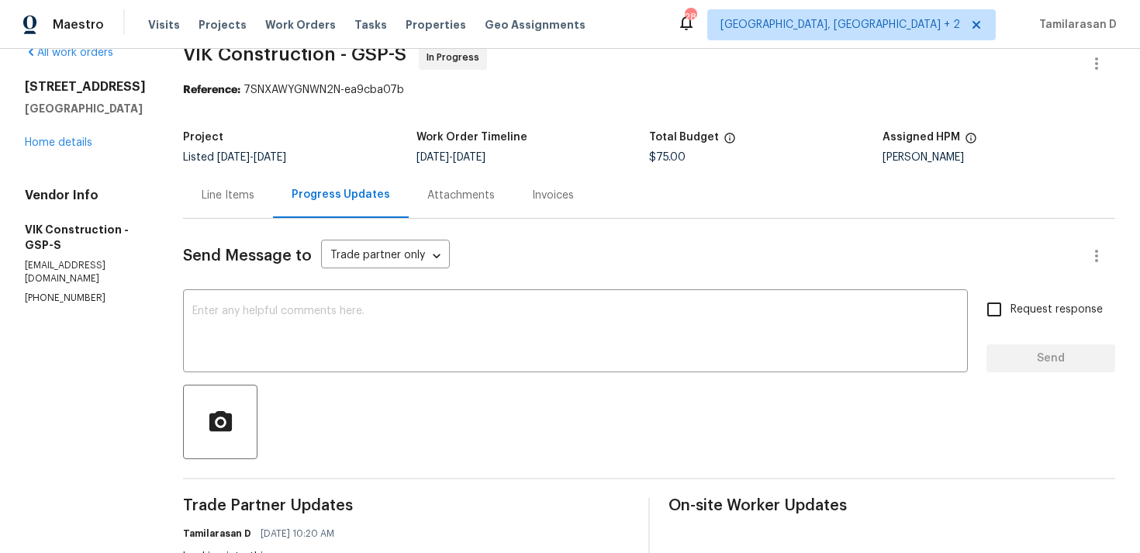
click at [254, 202] on div "Line Items" at bounding box center [228, 196] width 53 height 16
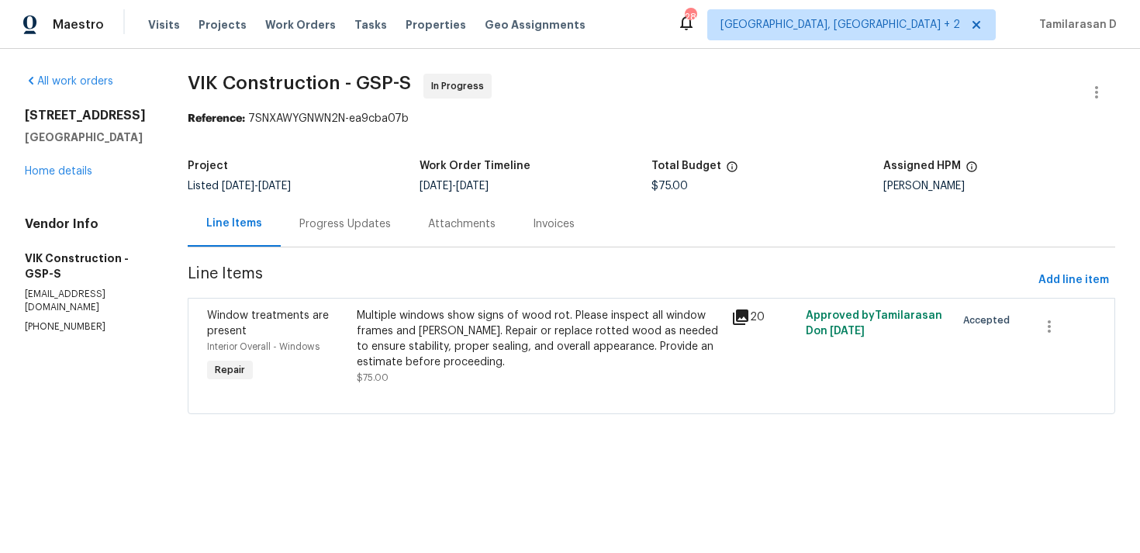
click at [483, 336] on div "Multiple windows show signs of wood rot. Please inspect all window frames and […" at bounding box center [539, 339] width 364 height 62
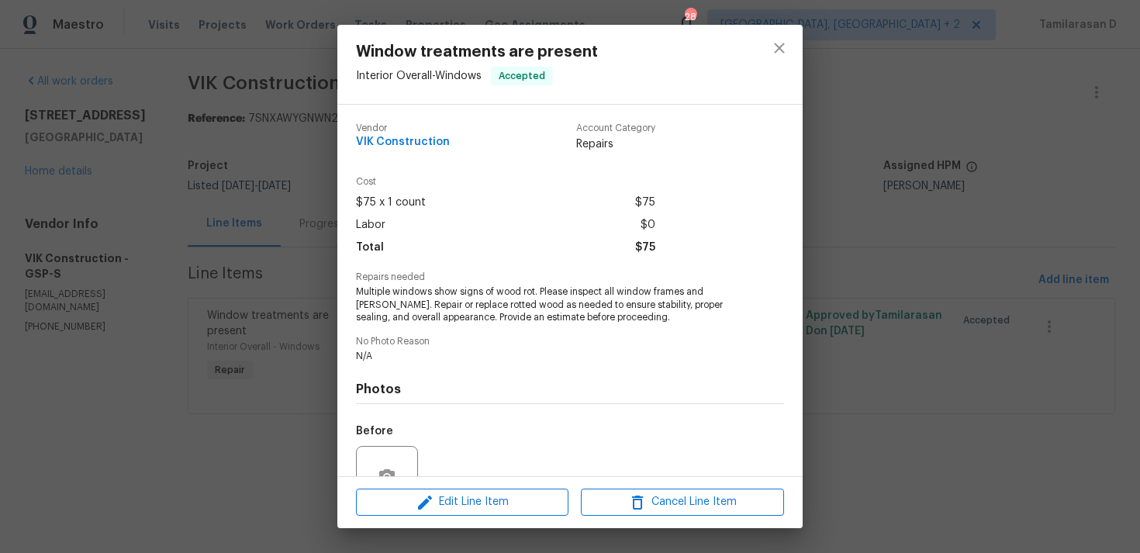
scroll to position [120, 0]
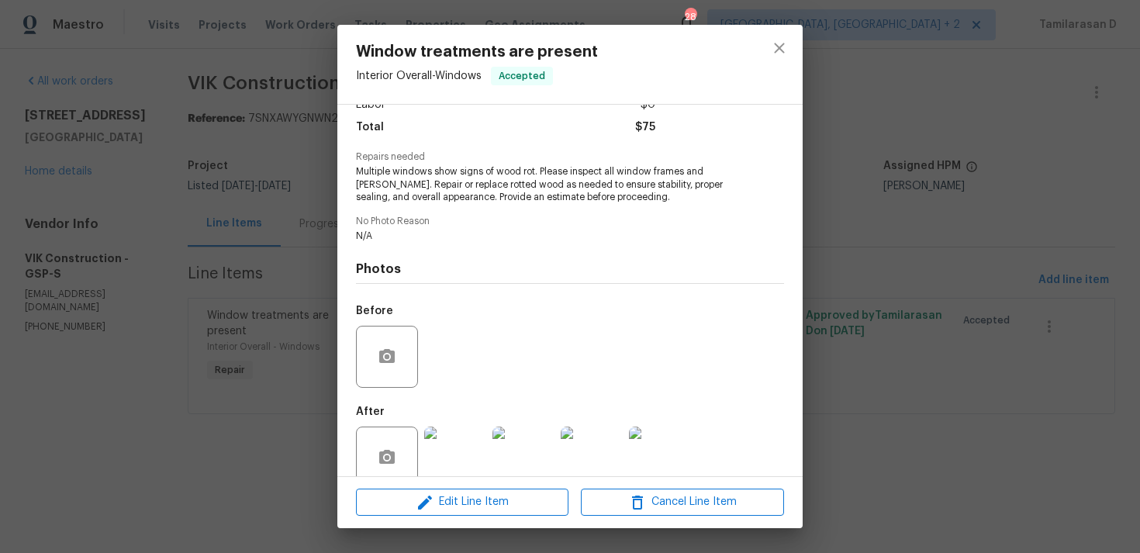
click at [414, 181] on span "Multiple windows show signs of wood rot. Please inspect all window frames and […" at bounding box center [548, 184] width 385 height 39
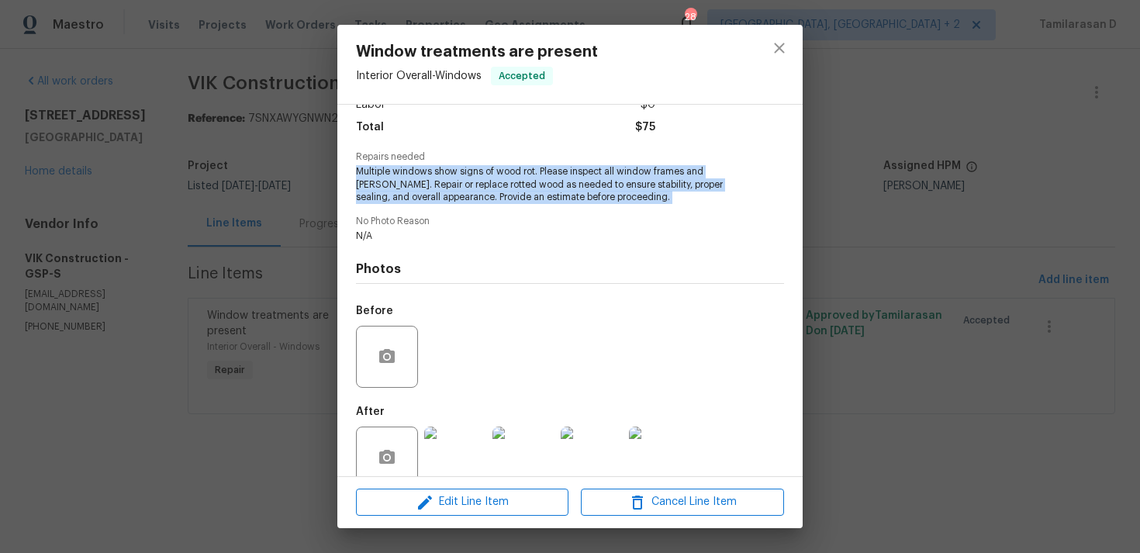
copy span "Multiple windows show signs of wood rot. Please inspect all window frames and […"
click at [299, 146] on div "Window treatments are present Interior Overall - Windows Accepted Vendor VIK Co…" at bounding box center [570, 276] width 1140 height 553
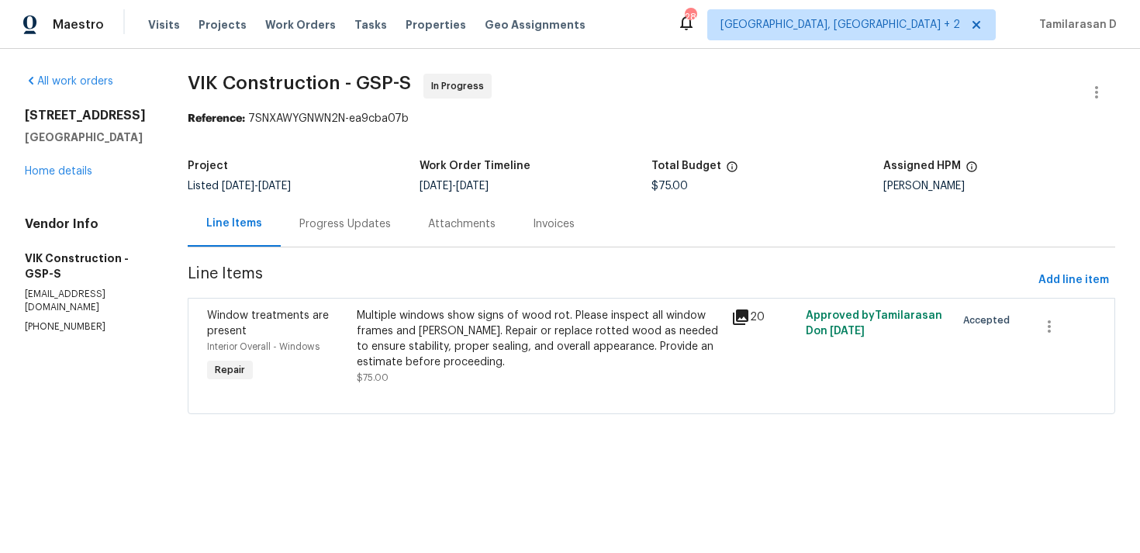
click at [371, 224] on div "Progress Updates" at bounding box center [344, 224] width 91 height 16
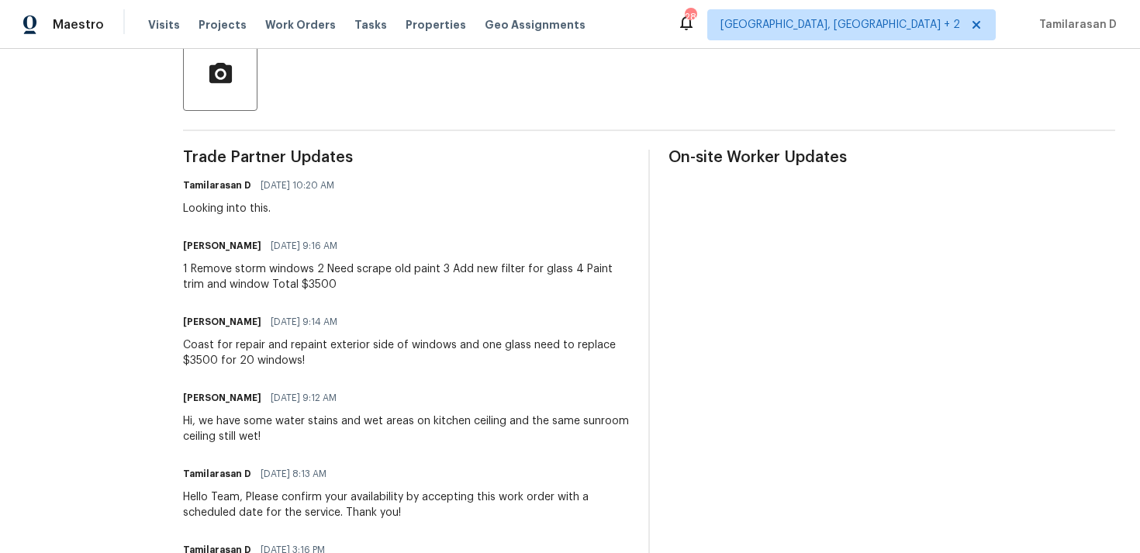
scroll to position [392, 0]
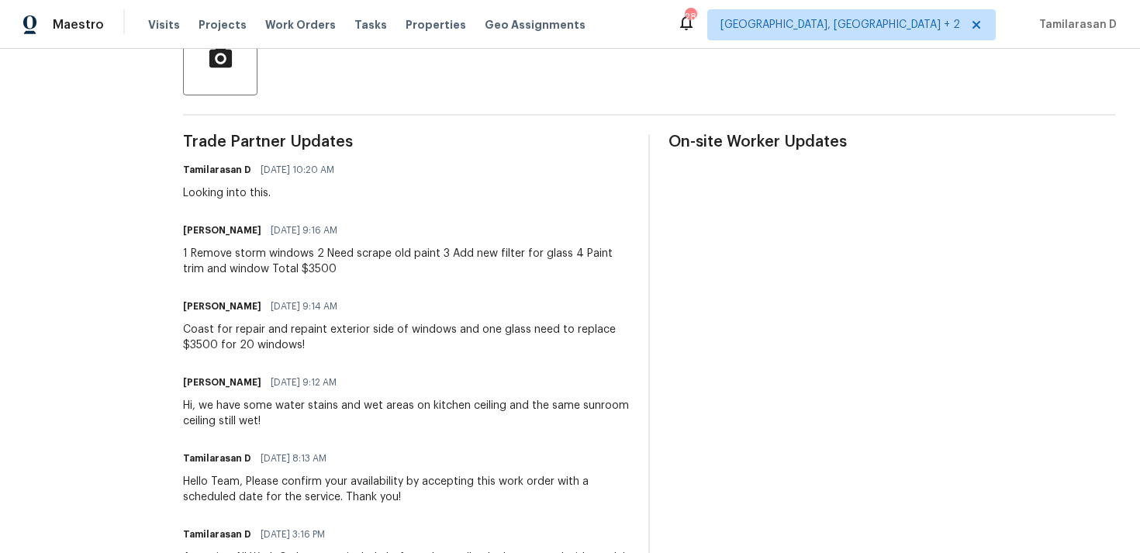
click at [264, 332] on div "Coast for repair and repaint exterior side of windows and one glass need to rep…" at bounding box center [406, 337] width 447 height 31
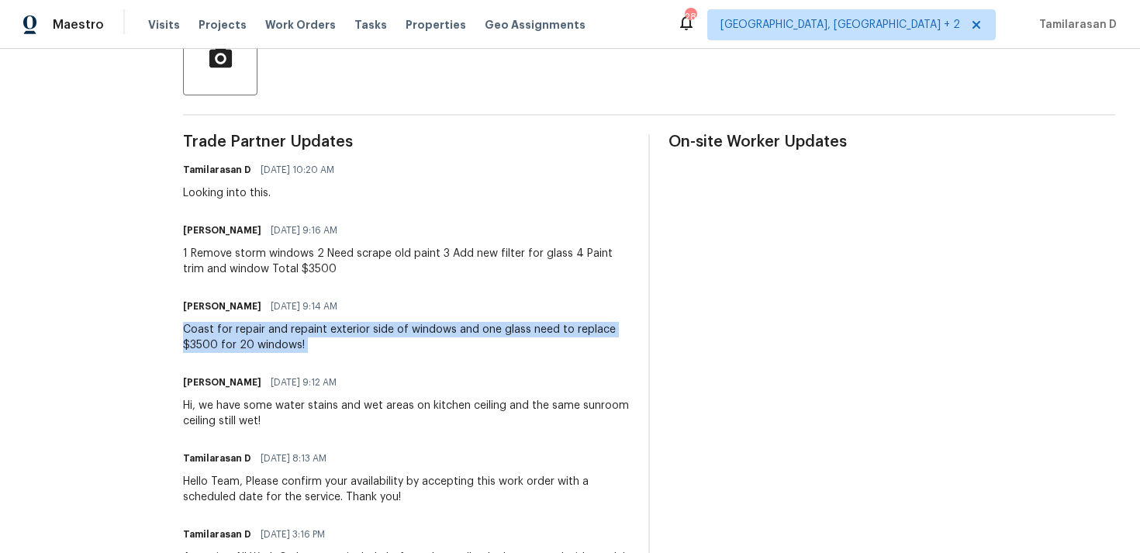
click at [263, 405] on div "Hi, we have some water stains and wet areas on kitchen ceiling and the same sun…" at bounding box center [406, 413] width 447 height 31
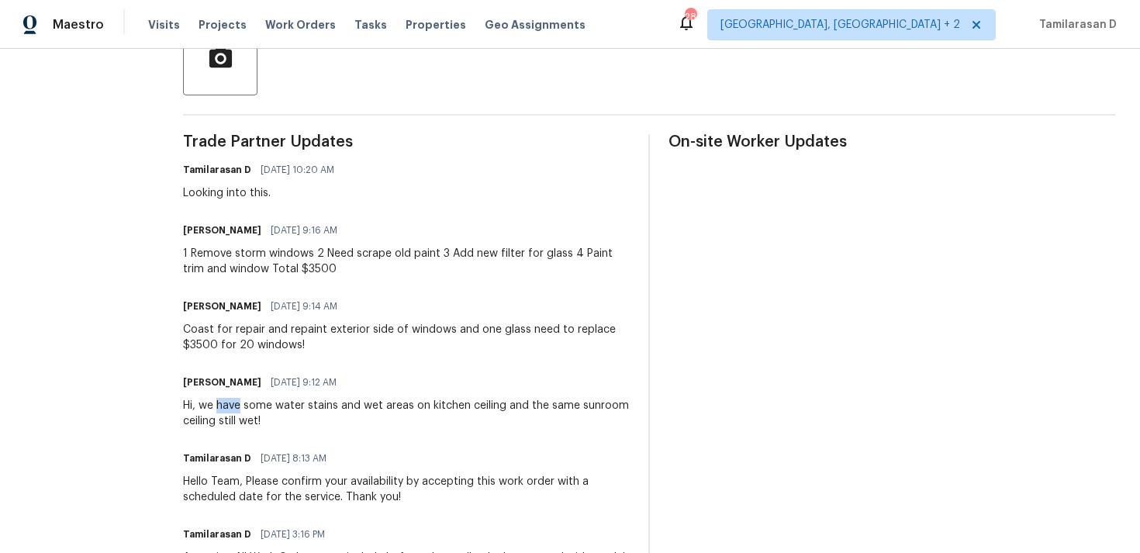
click at [263, 405] on div "Hi, we have some water stains and wet areas on kitchen ceiling and the same sun…" at bounding box center [406, 413] width 447 height 31
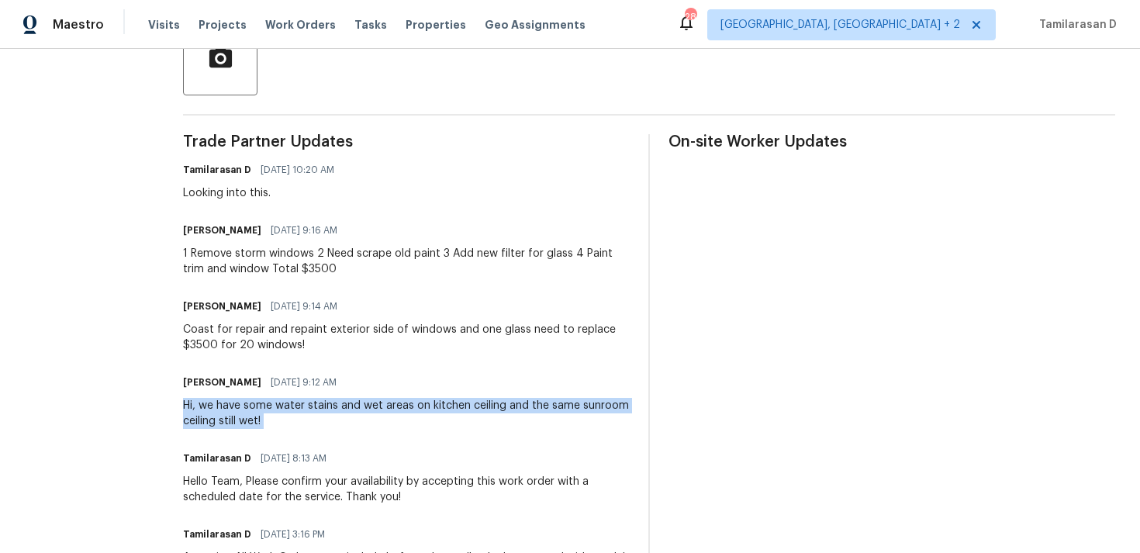
copy div "Hi, we have some water stains and wet areas on kitchen ceiling and the same sun…"
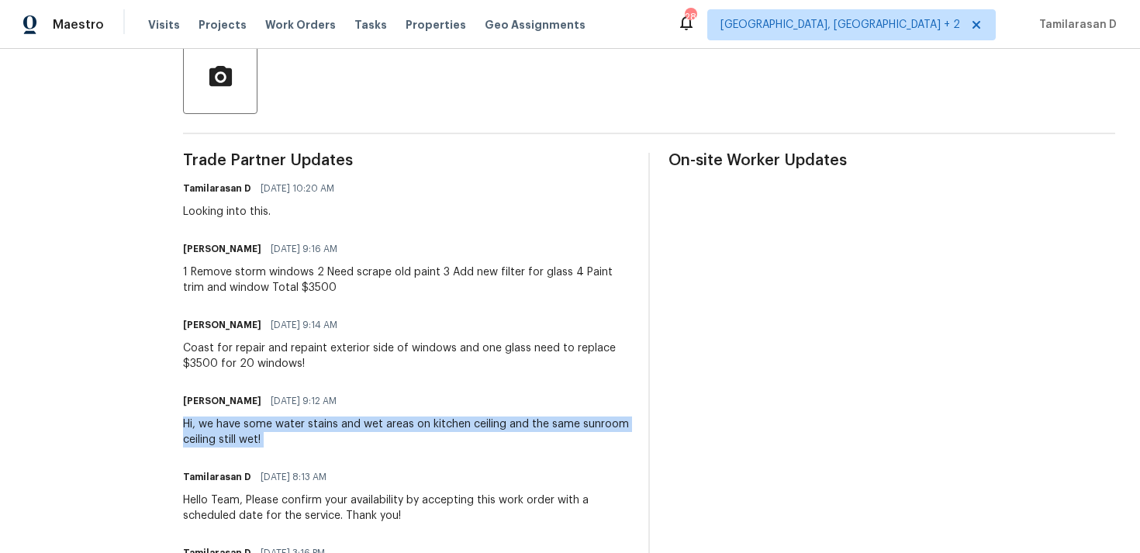
scroll to position [413, 0]
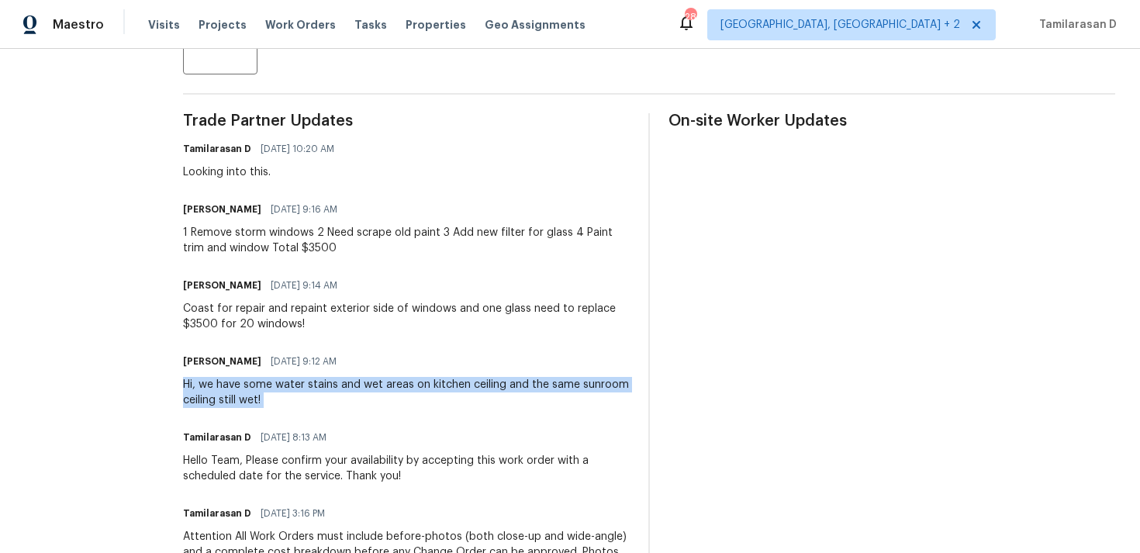
click at [267, 310] on div "Coast for repair and repaint exterior side of windows and one glass need to rep…" at bounding box center [406, 316] width 447 height 31
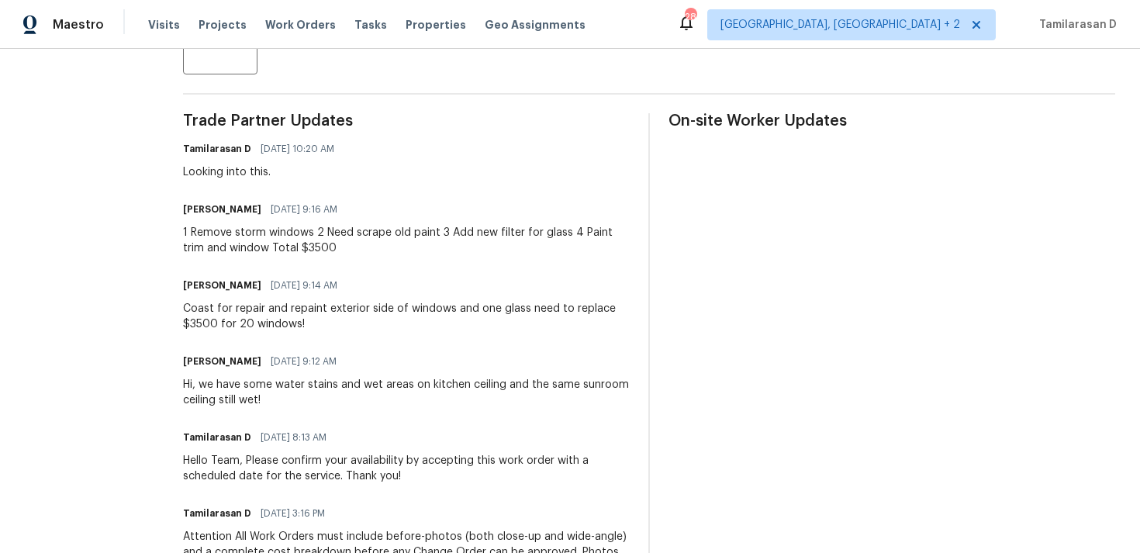
click at [267, 310] on div "Coast for repair and repaint exterior side of windows and one glass need to rep…" at bounding box center [406, 316] width 447 height 31
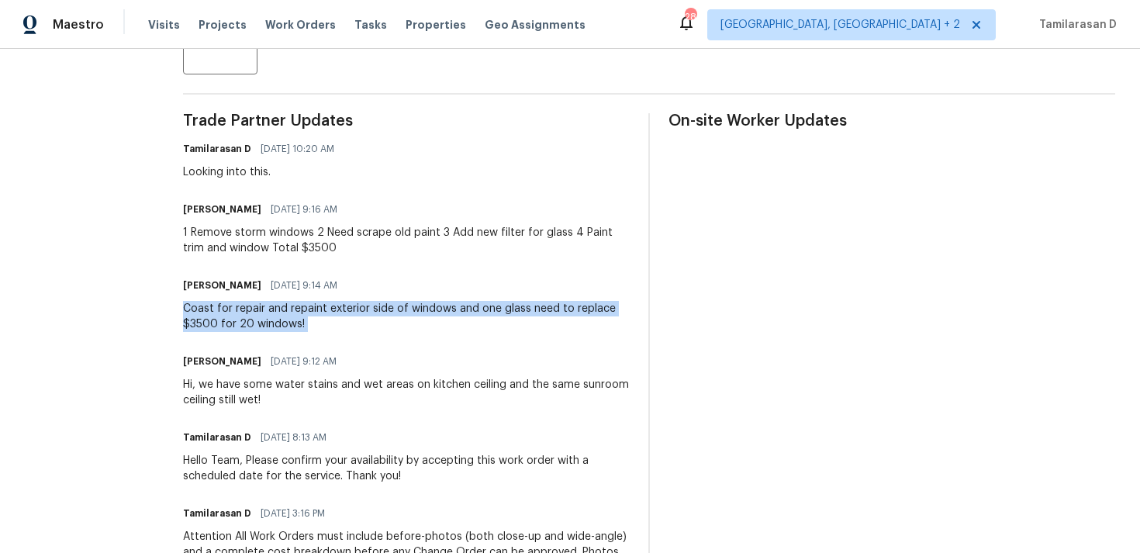
copy div "Coast for repair and repaint exterior side of windows and one glass need to rep…"
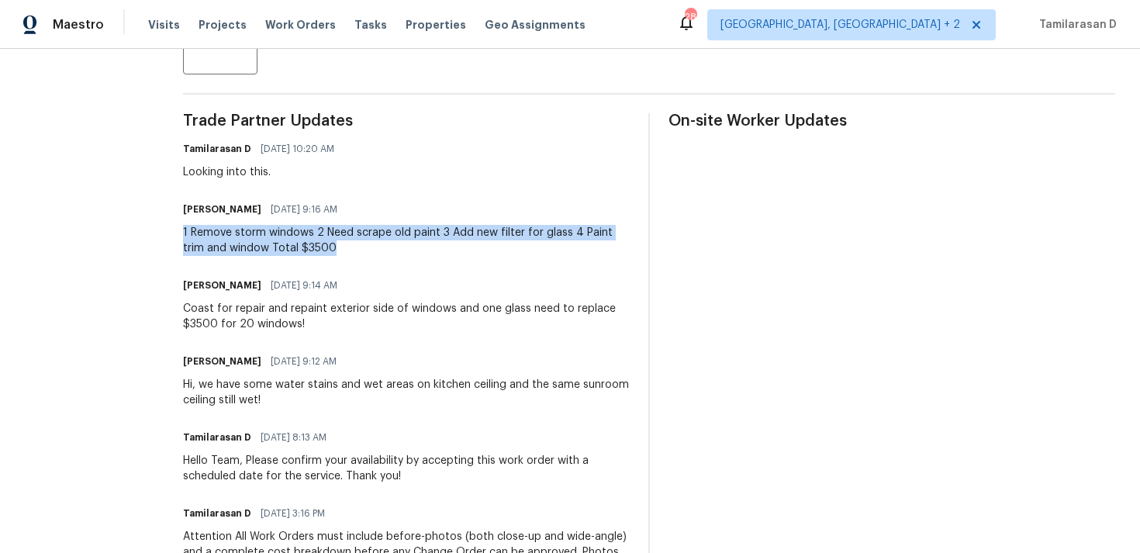
drag, startPoint x: 210, startPoint y: 229, endPoint x: 387, endPoint y: 257, distance: 178.9
click at [387, 257] on div "All work orders [STREET_ADDRESS] Home details Vendor Info VIK Construction - GS…" at bounding box center [570, 196] width 1140 height 1121
copy div "1 Remove storm windows 2 Need scrape old paint 3 Add new filter for glass 4 Pai…"
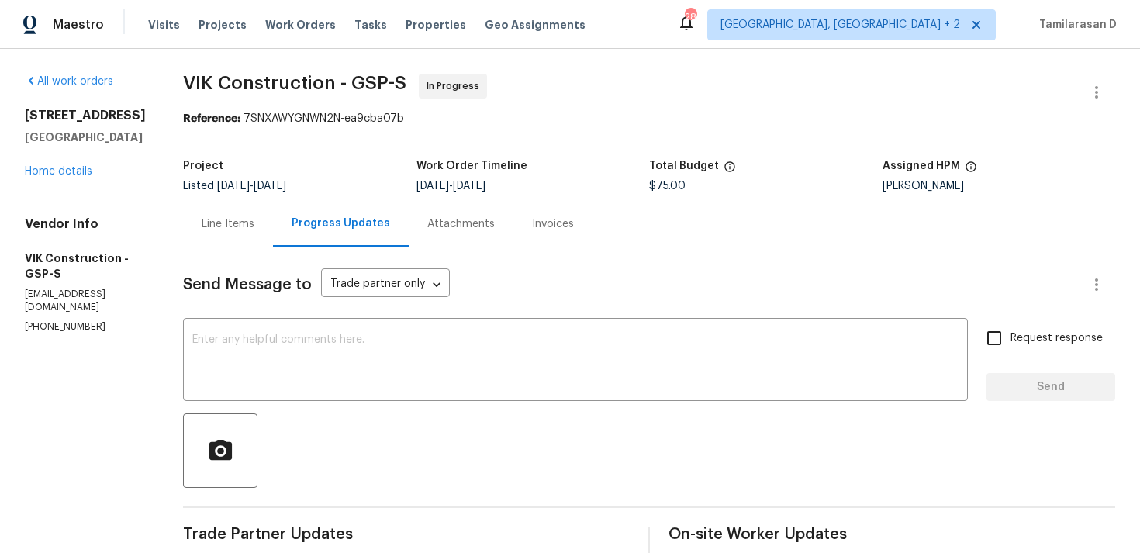
click at [236, 206] on div "Line Items" at bounding box center [228, 224] width 90 height 46
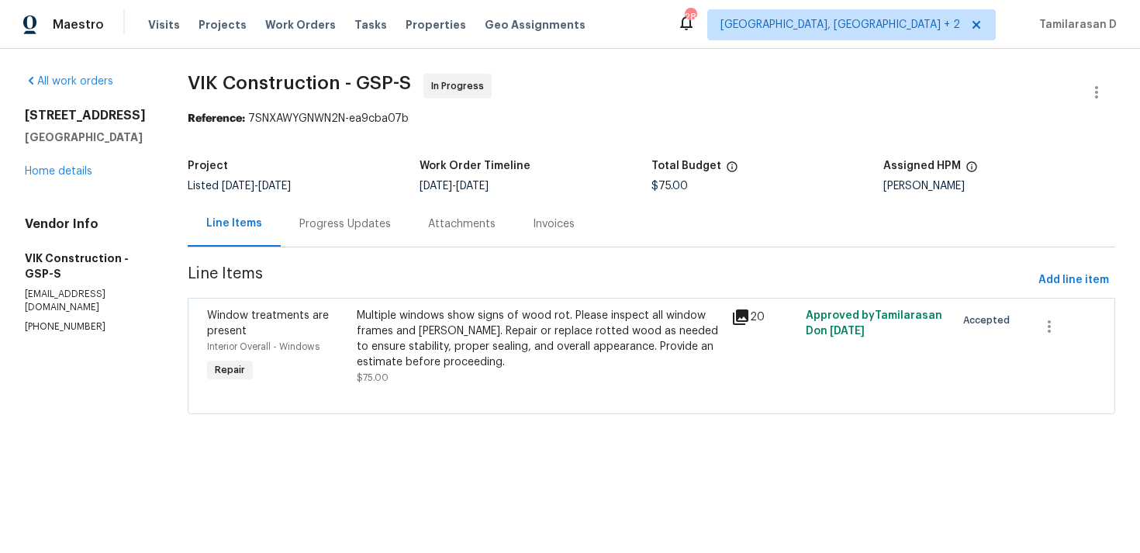
click at [512, 360] on div "Multiple windows show signs of wood rot. Please inspect all window frames and […" at bounding box center [539, 339] width 364 height 62
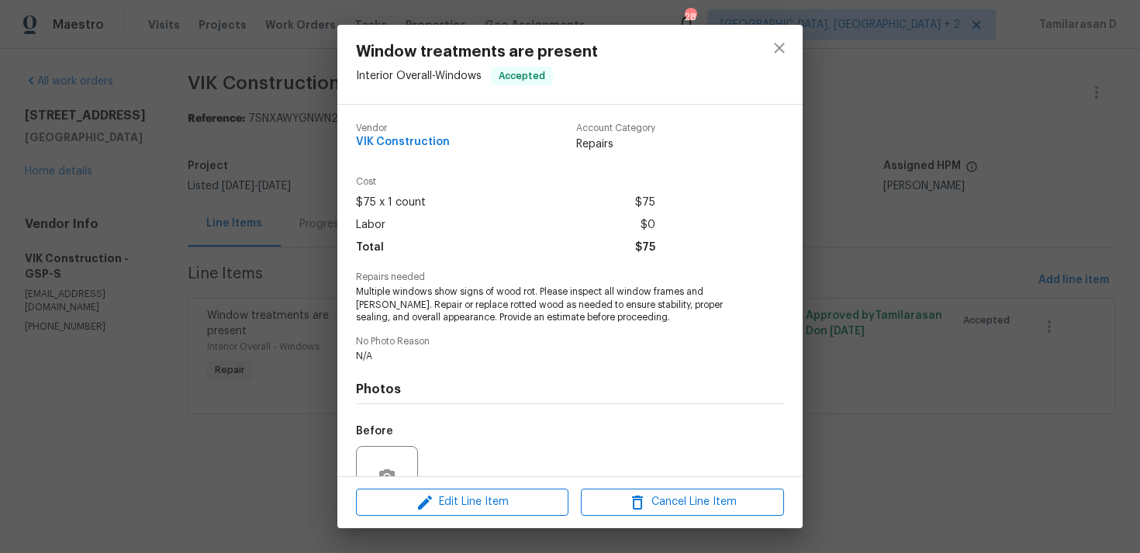
click at [280, 238] on div "Window treatments are present Interior Overall - Windows Accepted Vendor VIK Co…" at bounding box center [570, 276] width 1140 height 553
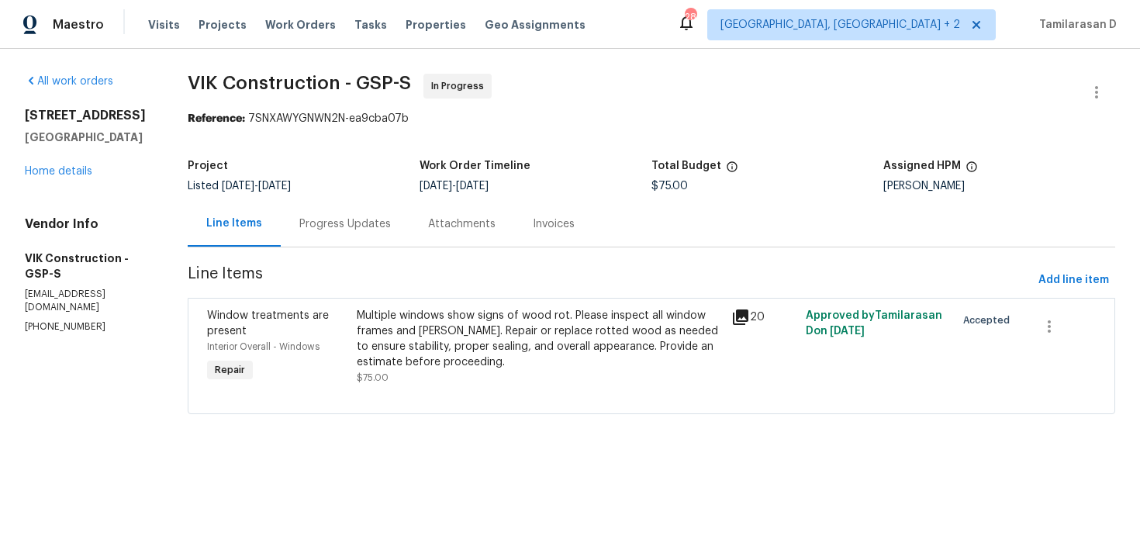
click at [344, 217] on div "Progress Updates" at bounding box center [344, 224] width 91 height 16
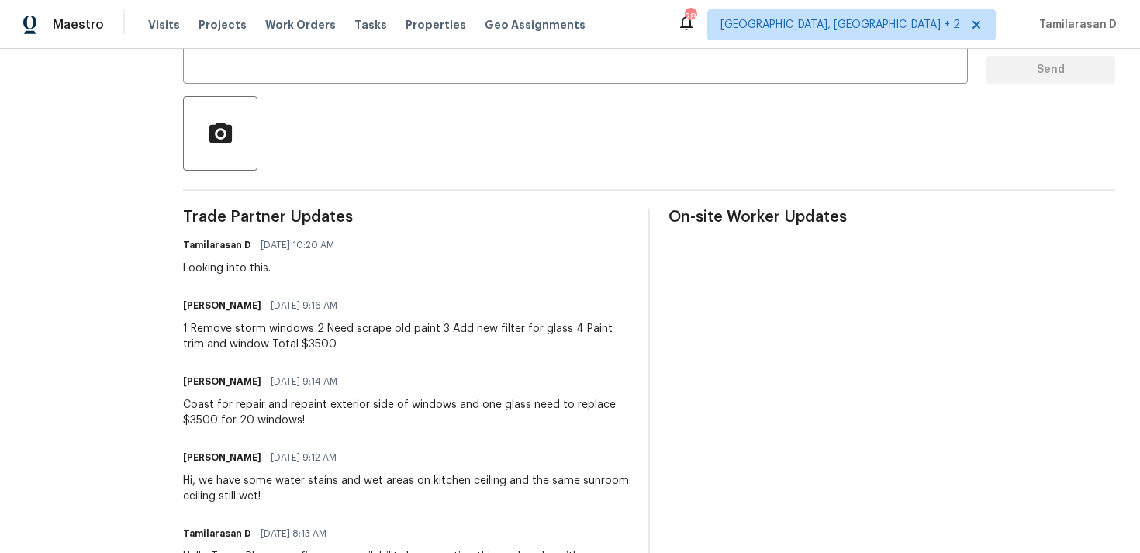
scroll to position [251, 0]
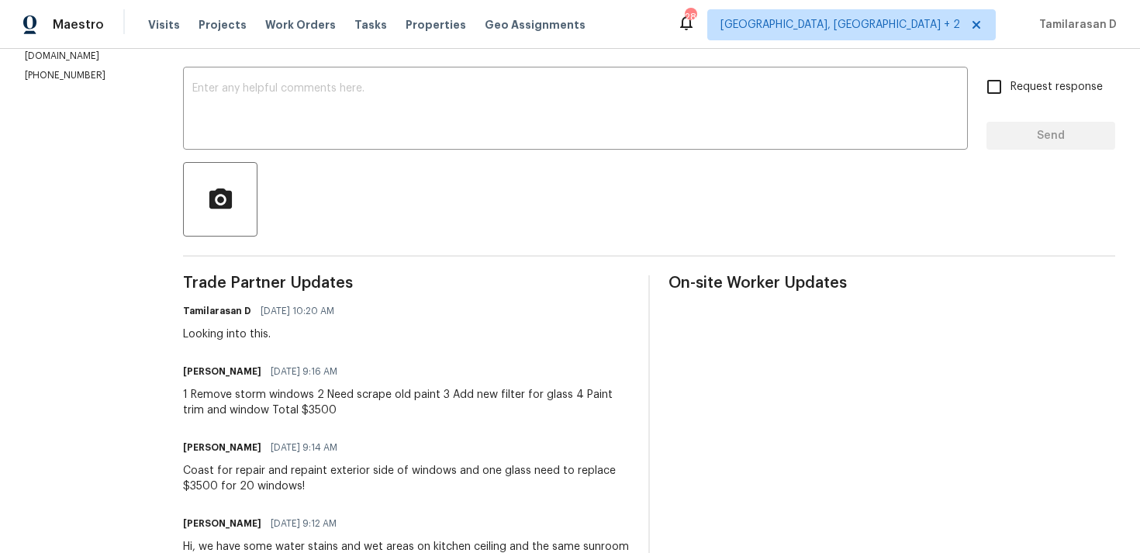
click at [278, 408] on div "1 Remove storm windows 2 Need scrape old paint 3 Add new filter for glass 4 Pai…" at bounding box center [406, 402] width 447 height 31
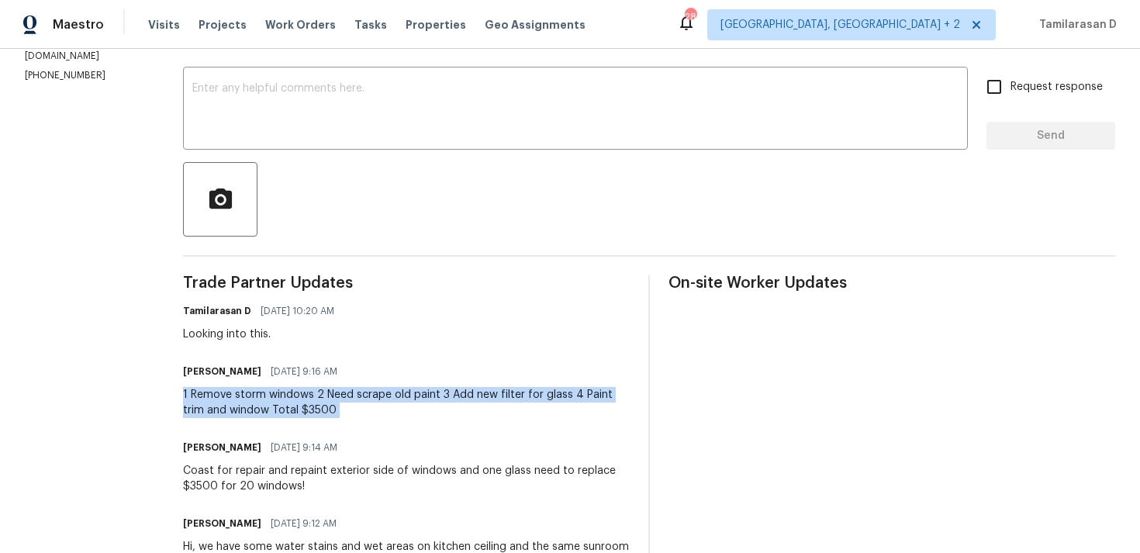
copy div "1 Remove storm windows 2 Need scrape old paint 3 Add new filter for glass 4 Pai…"
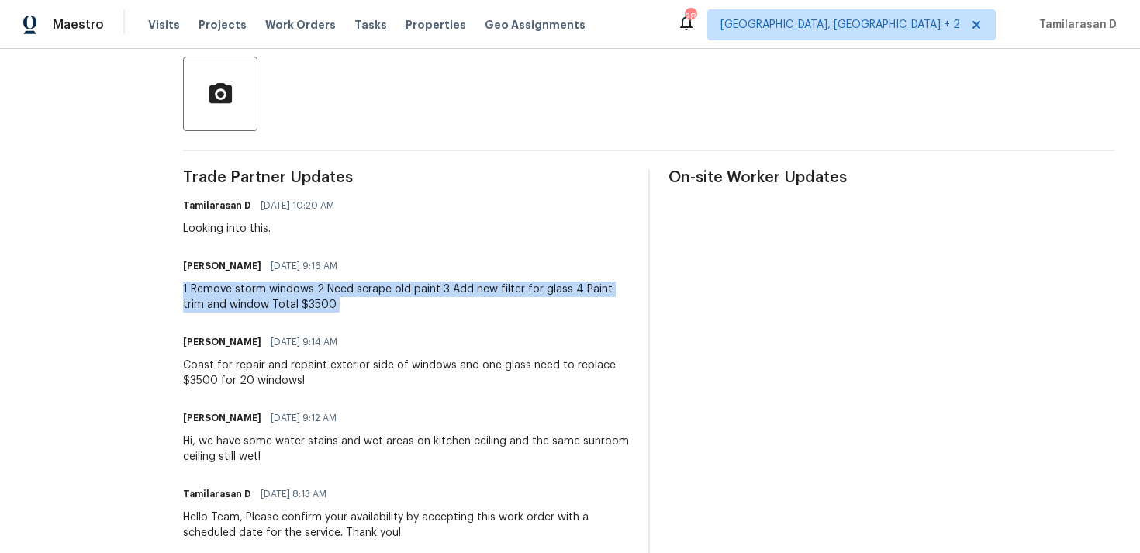
scroll to position [357, 0]
click at [308, 300] on div "1 Remove storm windows 2 Need scrape old paint 3 Add new filter for glass 4 Pai…" at bounding box center [406, 296] width 447 height 31
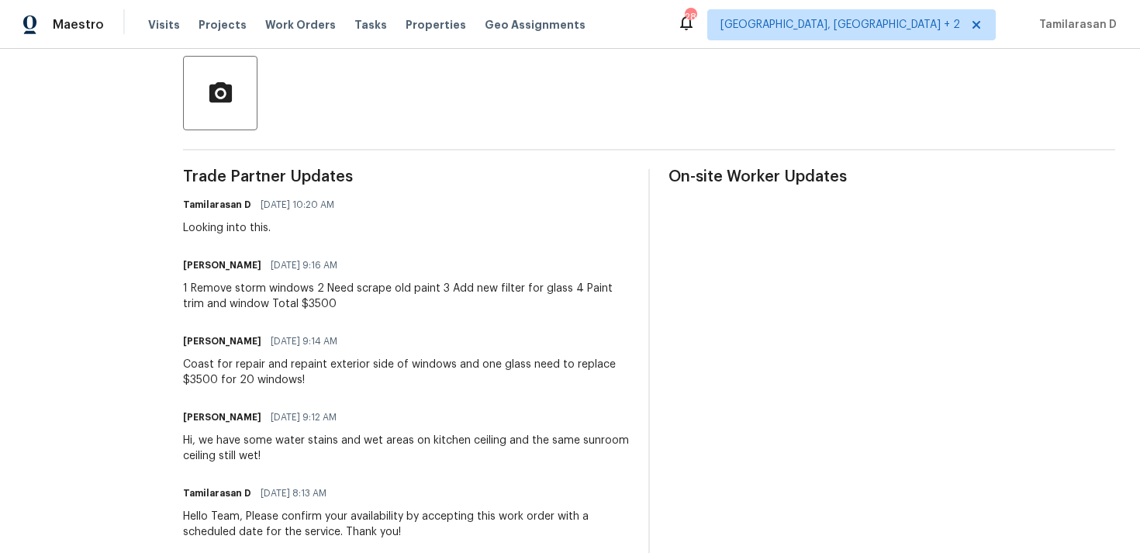
click at [308, 300] on div "1 Remove storm windows 2 Need scrape old paint 3 Add new filter for glass 4 Pai…" at bounding box center [406, 296] width 447 height 31
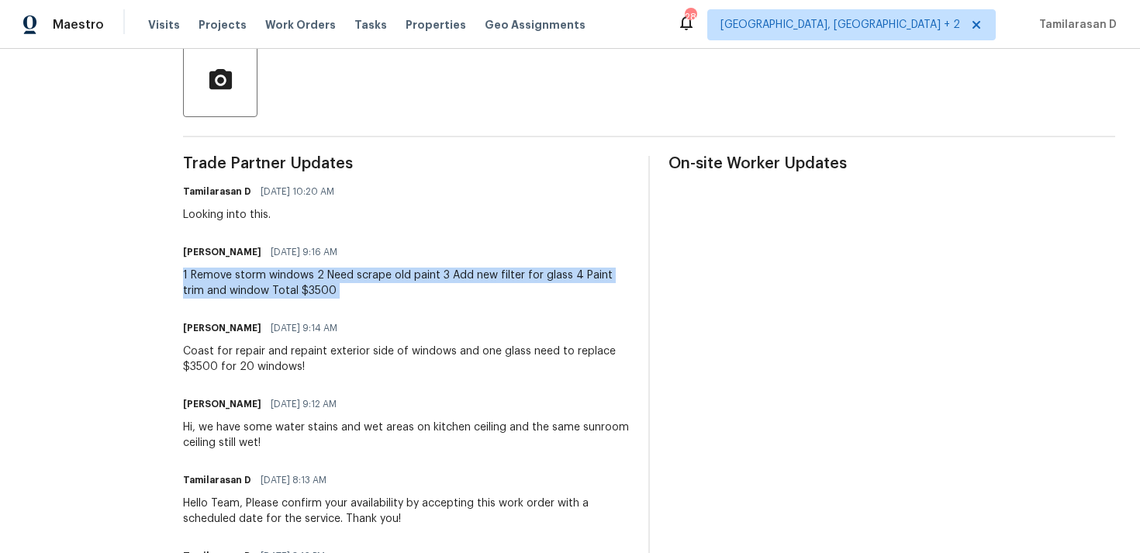
scroll to position [0, 0]
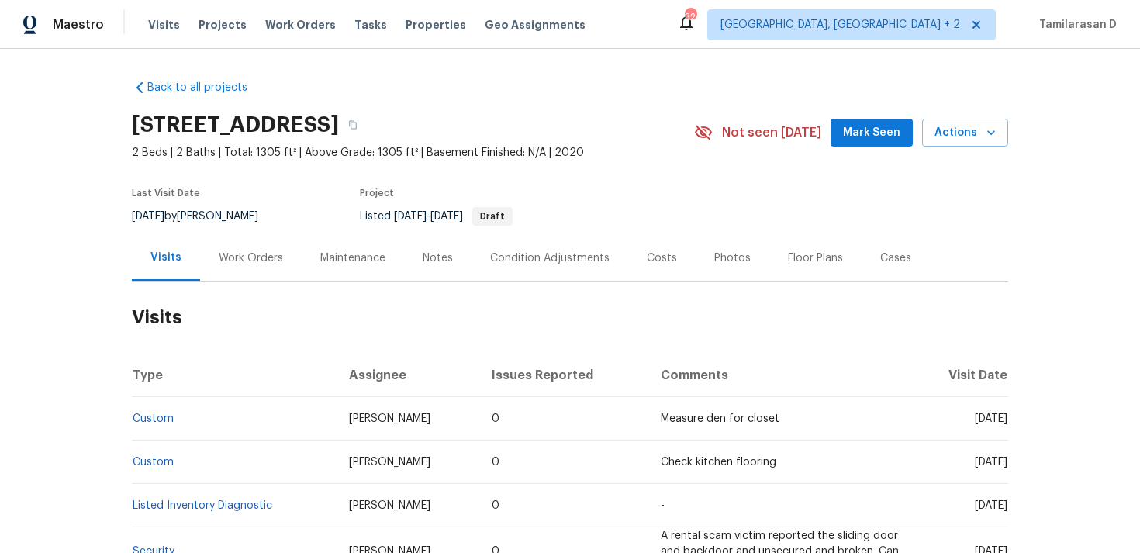
click at [271, 256] on div "Work Orders" at bounding box center [251, 258] width 64 height 16
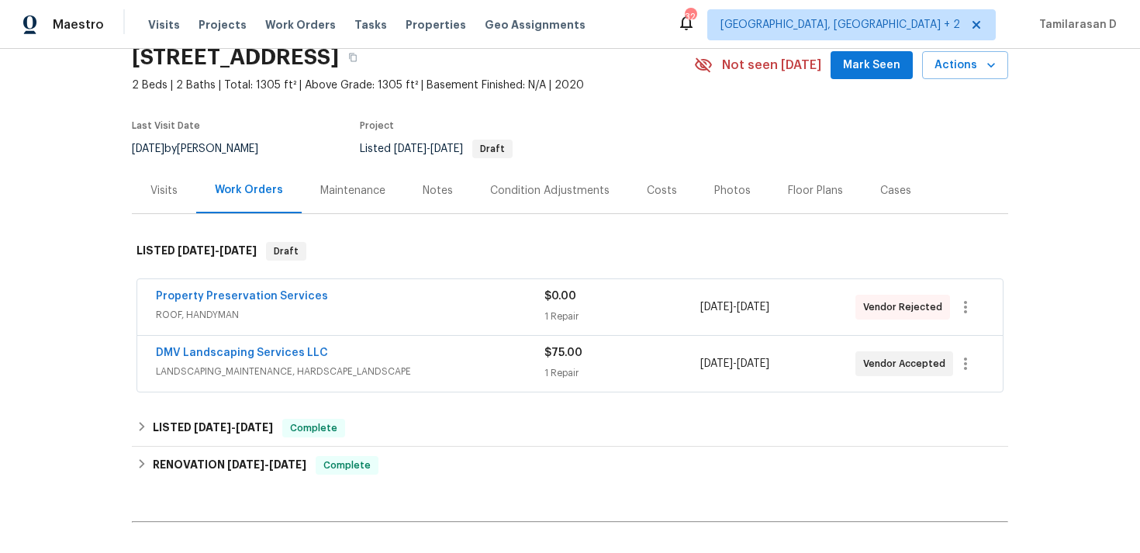
scroll to position [94, 0]
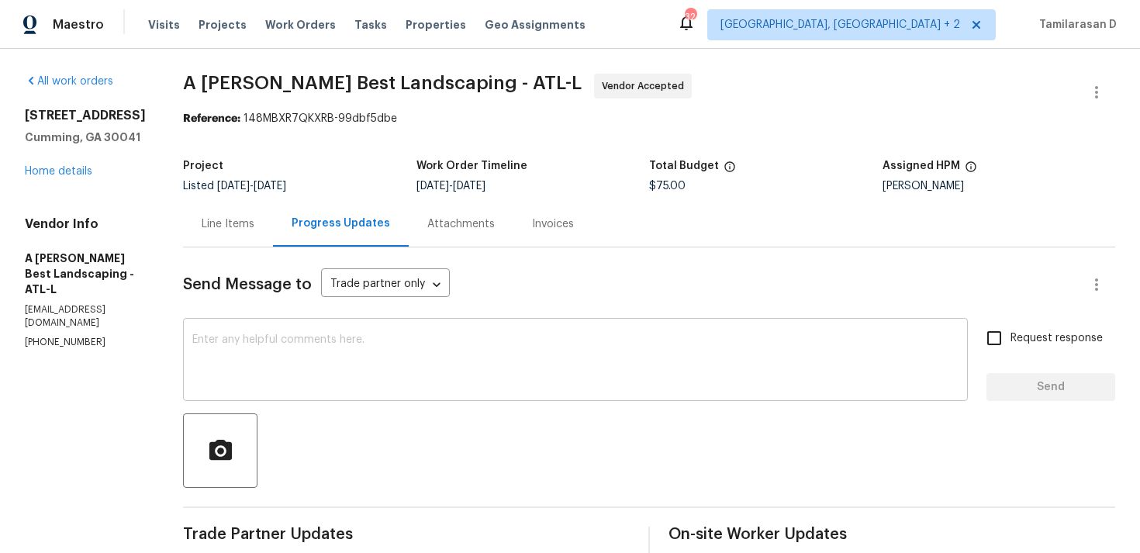
click at [312, 376] on textarea at bounding box center [575, 361] width 766 height 54
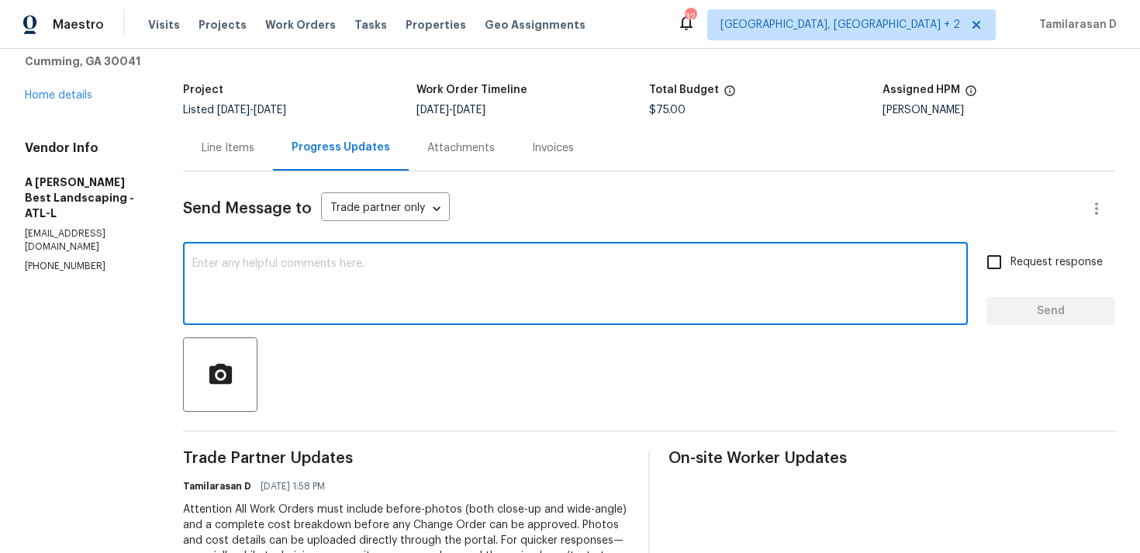
scroll to position [9, 0]
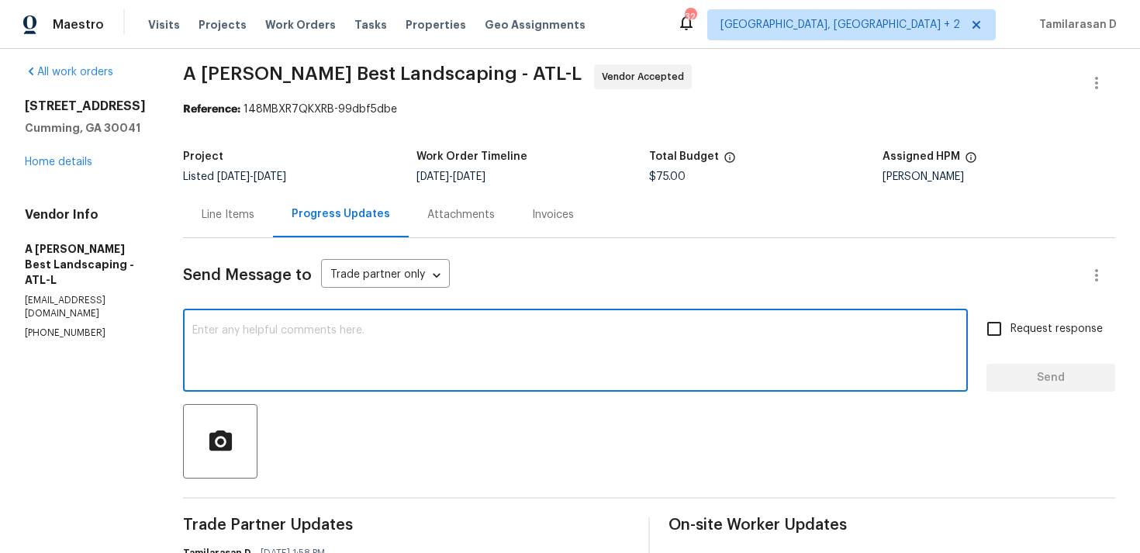
click at [408, 354] on textarea at bounding box center [575, 352] width 766 height 54
paste textarea "Hey there, Thank you for accepting the work order, could you please let me know…"
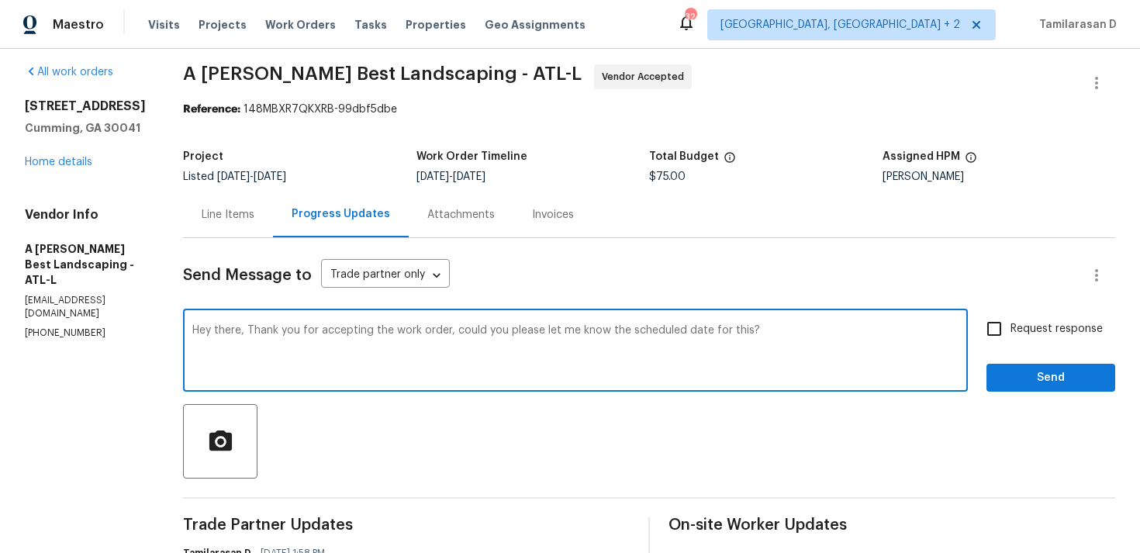
type textarea "Hey there, Thank you for accepting the work order, could you please let me know…"
click at [1010, 336] on input "Request response" at bounding box center [994, 328] width 33 height 33
checkbox input "true"
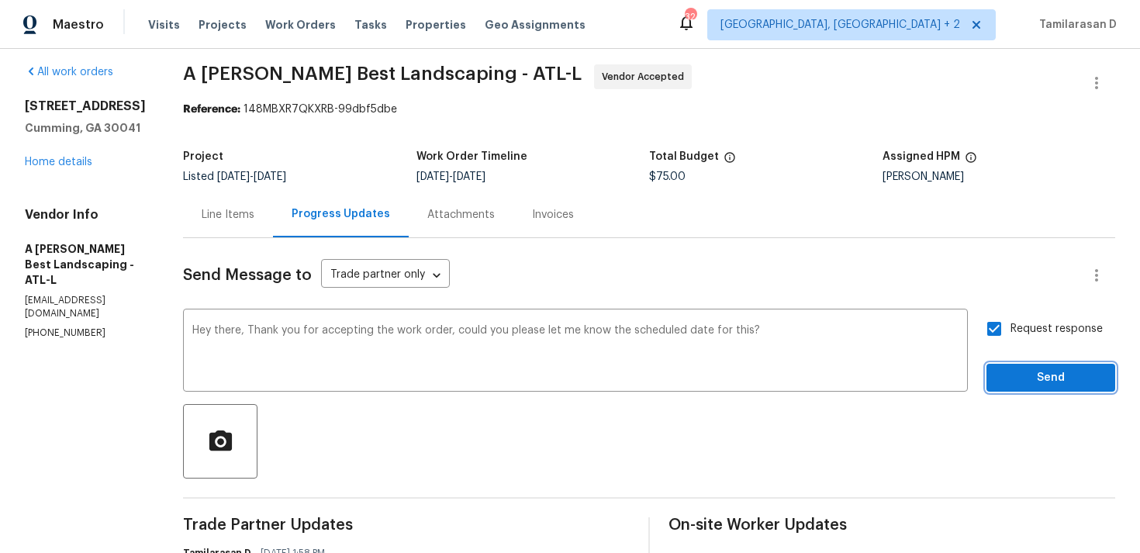
click at [1036, 374] on span "Send" at bounding box center [1050, 377] width 104 height 19
